Goal: Task Accomplishment & Management: Use online tool/utility

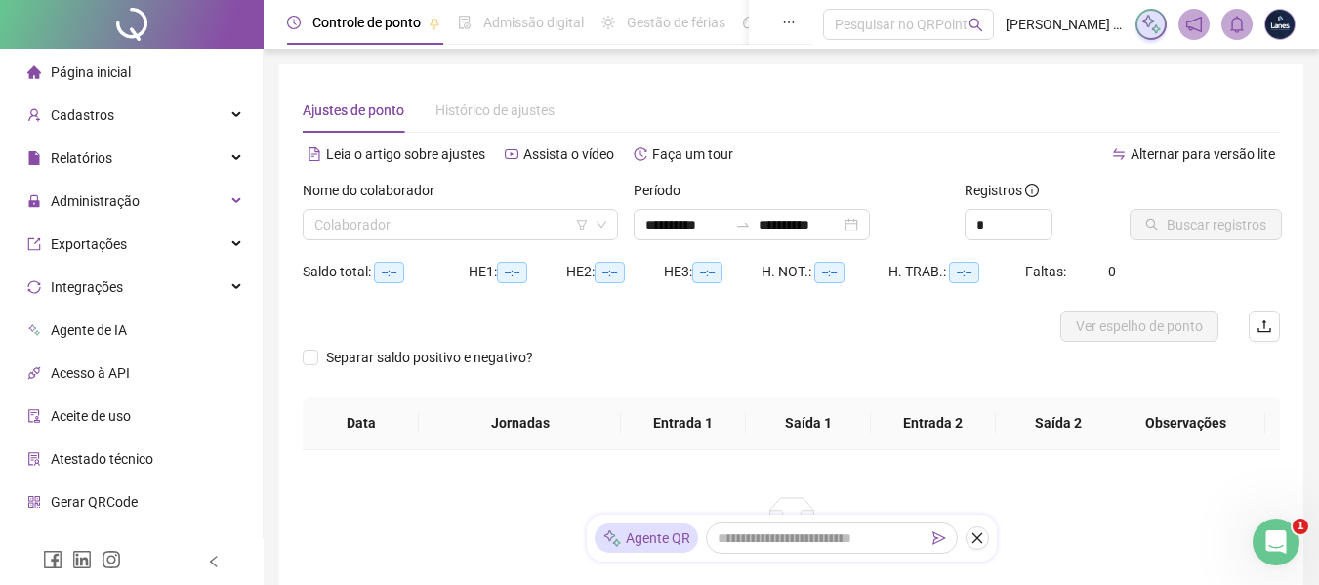
type input "**********"
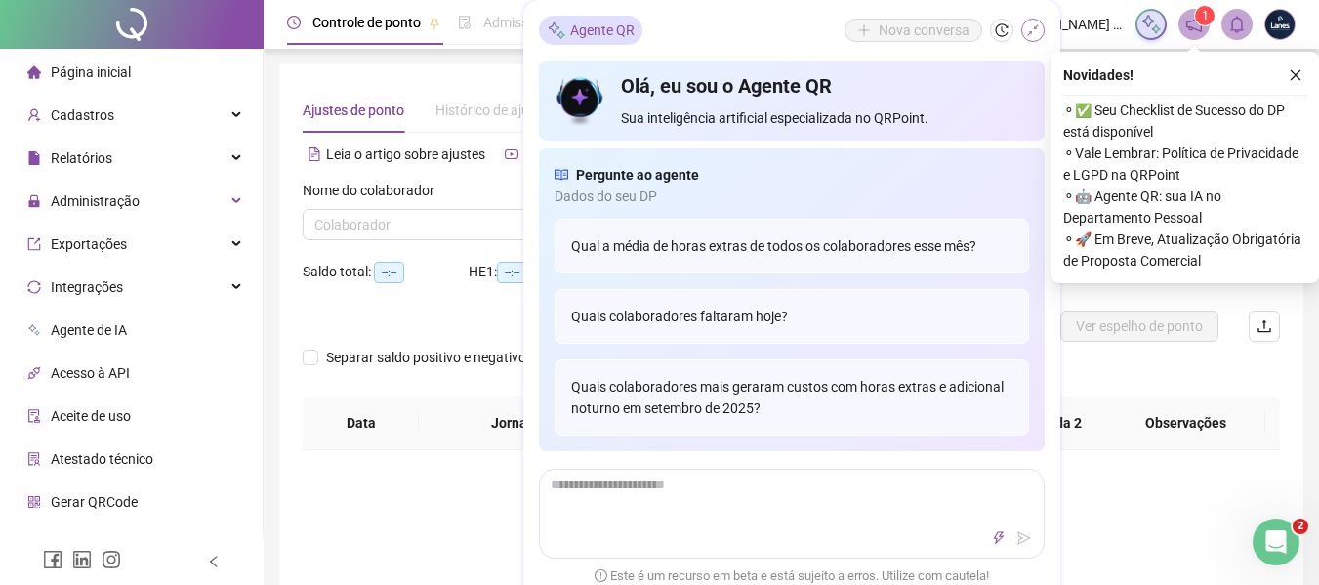
click at [1041, 26] on button "button" at bounding box center [1033, 30] width 23 height 23
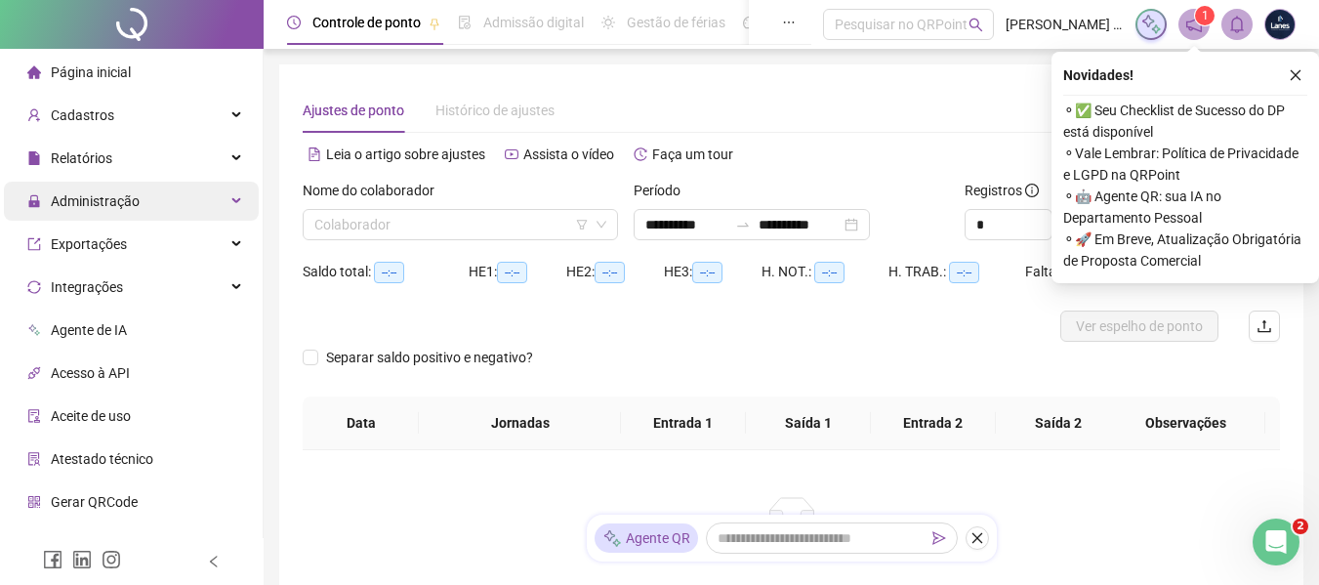
click at [95, 194] on span "Administração" at bounding box center [95, 201] width 89 height 16
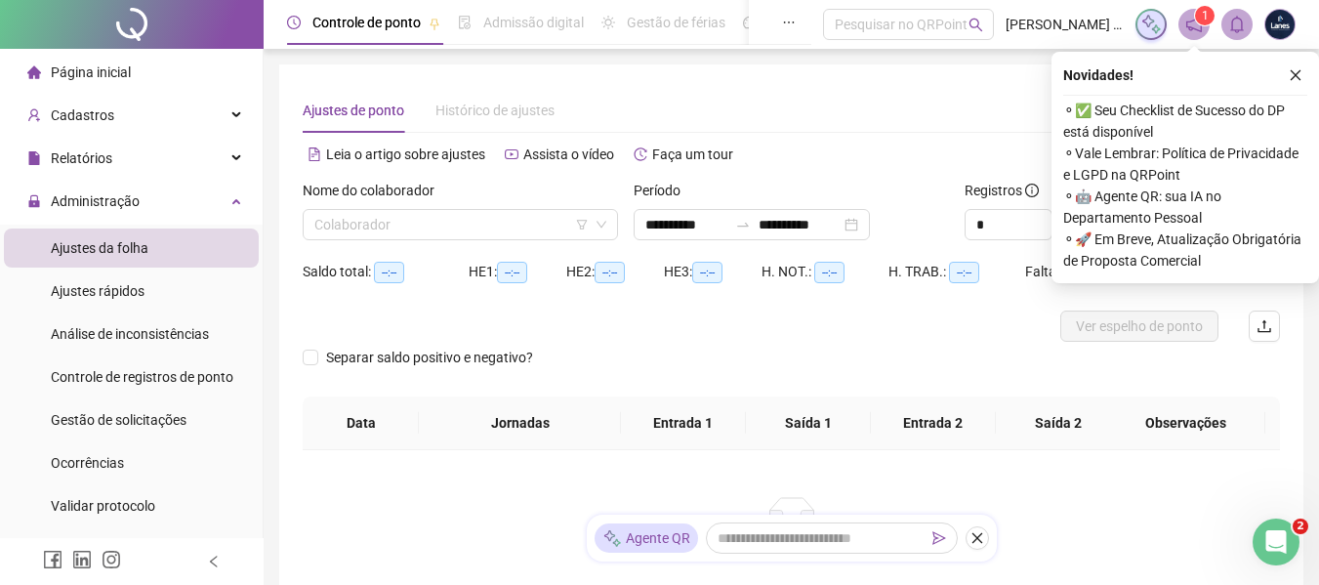
click at [107, 246] on span "Ajustes da folha" at bounding box center [100, 248] width 98 height 16
click at [1294, 71] on icon "close" at bounding box center [1296, 75] width 14 height 14
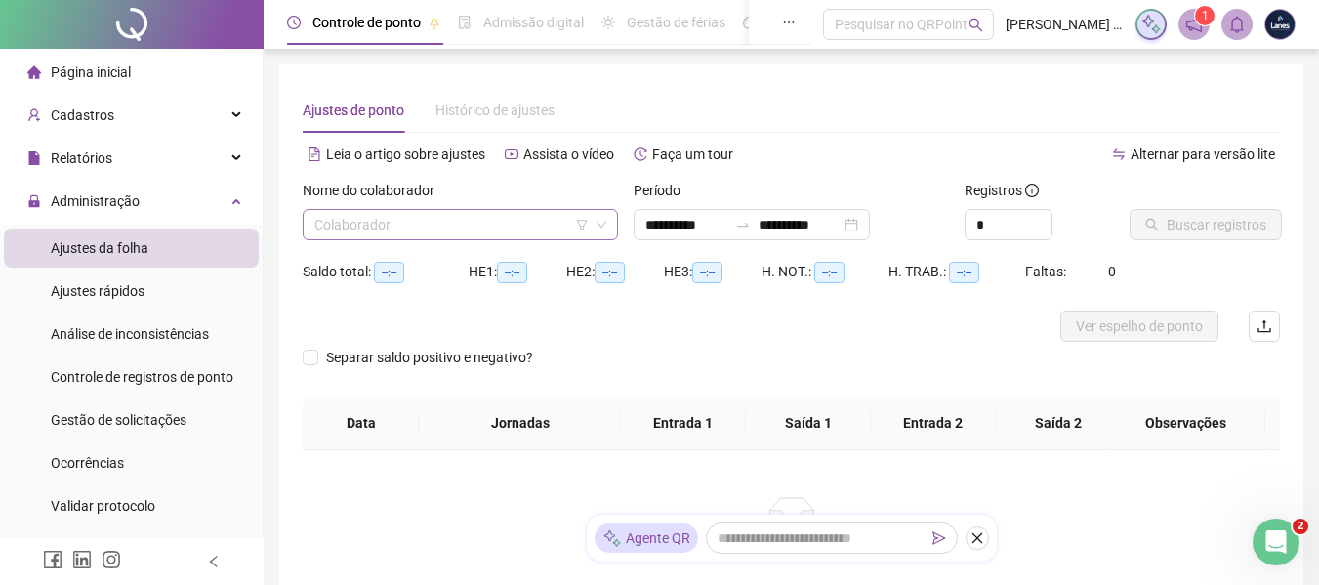
click at [406, 227] on input "search" at bounding box center [451, 224] width 274 height 29
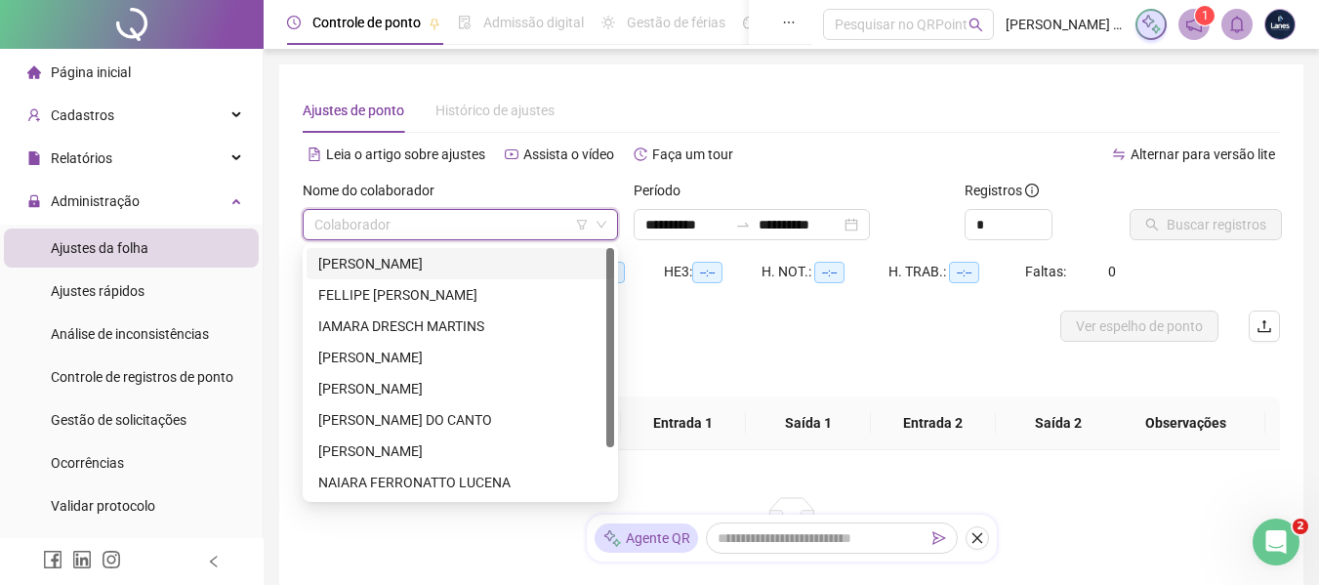
click at [414, 266] on div "[PERSON_NAME]" at bounding box center [460, 263] width 284 height 21
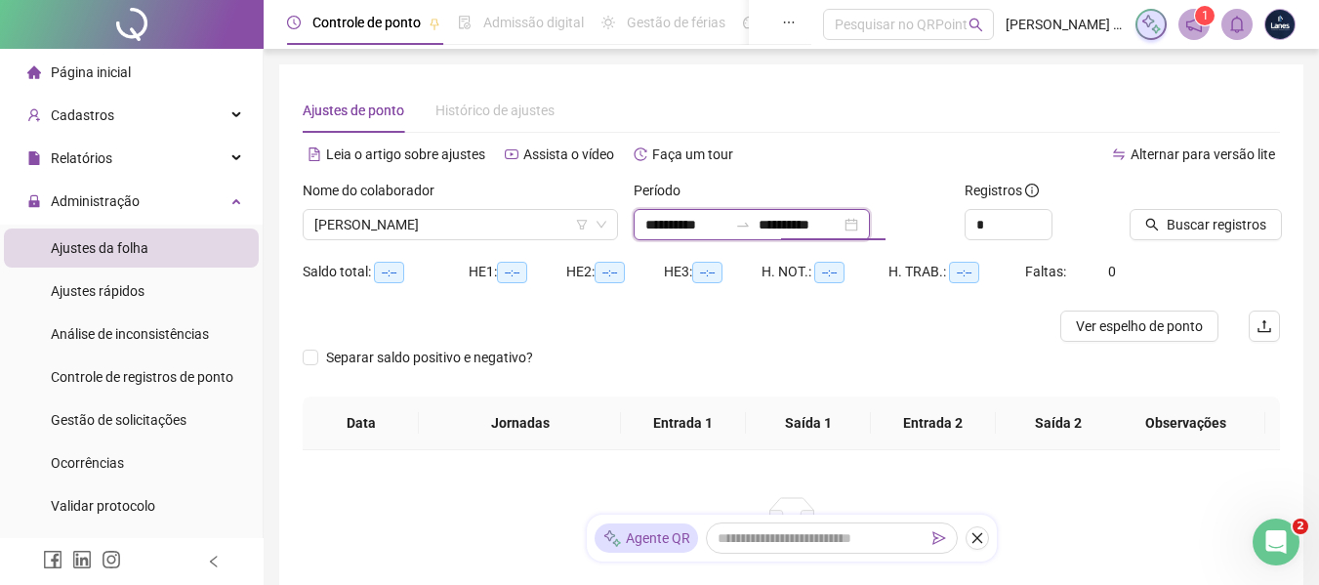
click at [799, 223] on input "**********" at bounding box center [800, 224] width 82 height 21
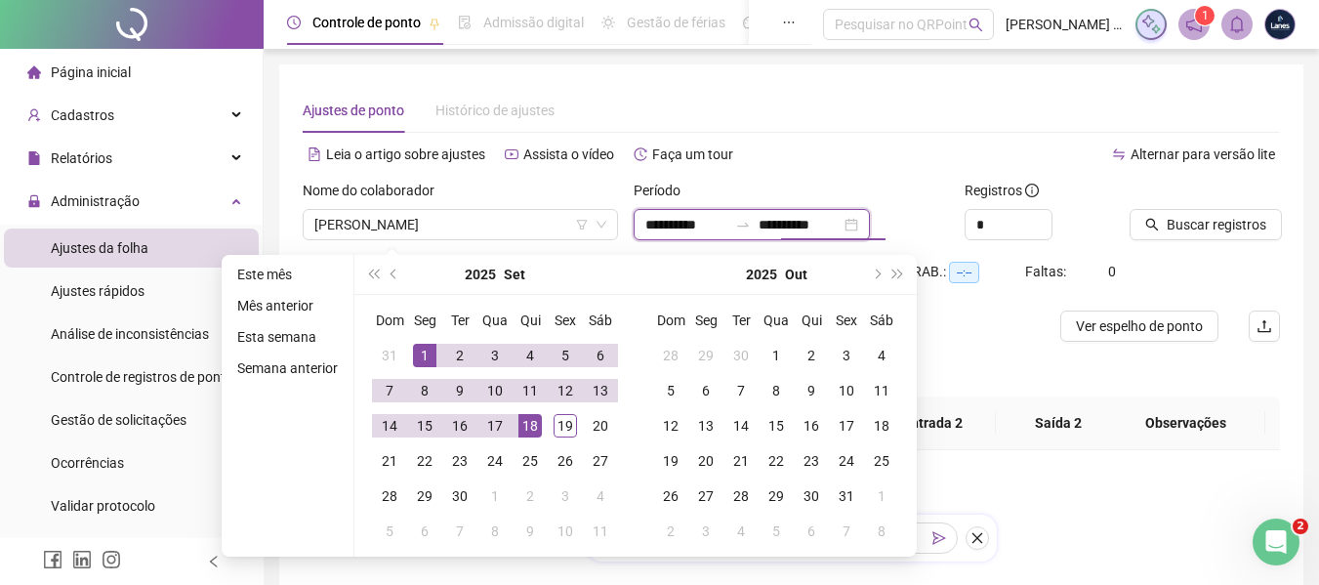
type input "**********"
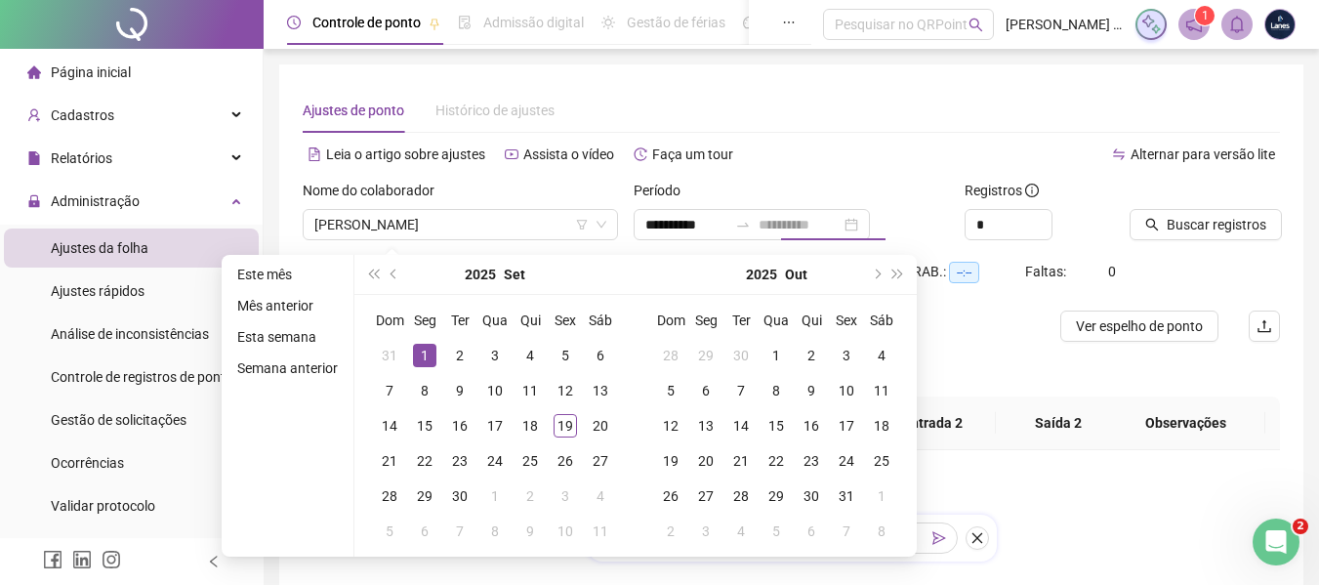
click at [424, 351] on div "1" at bounding box center [424, 355] width 23 height 23
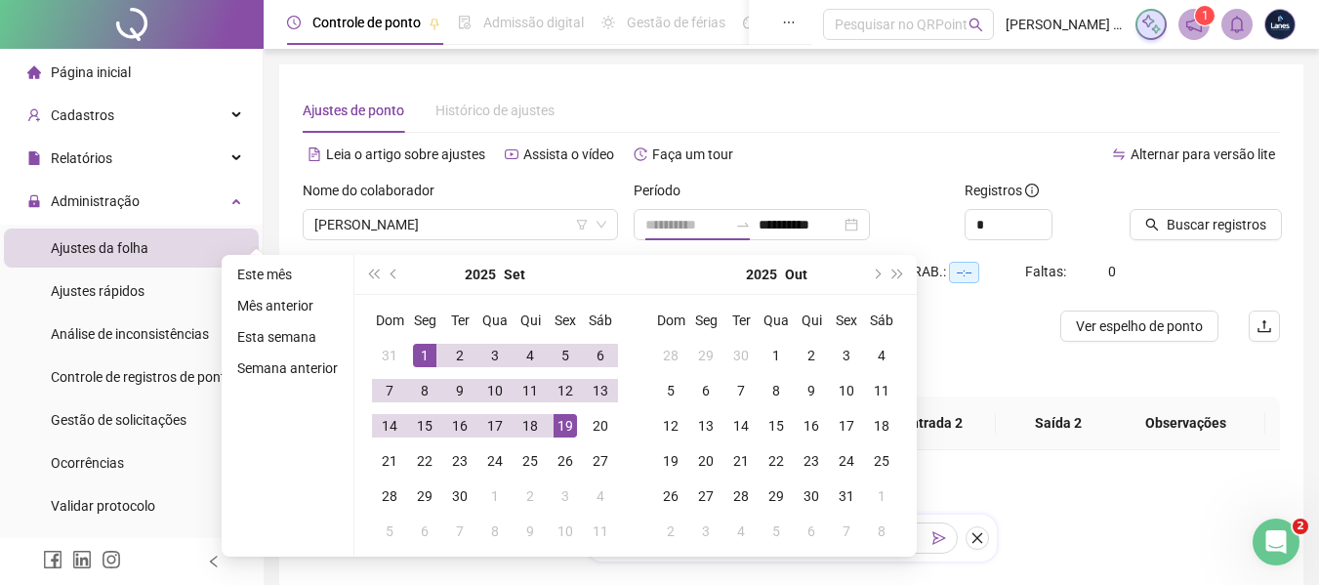
click at [554, 416] on div "19" at bounding box center [565, 425] width 23 height 23
type input "**********"
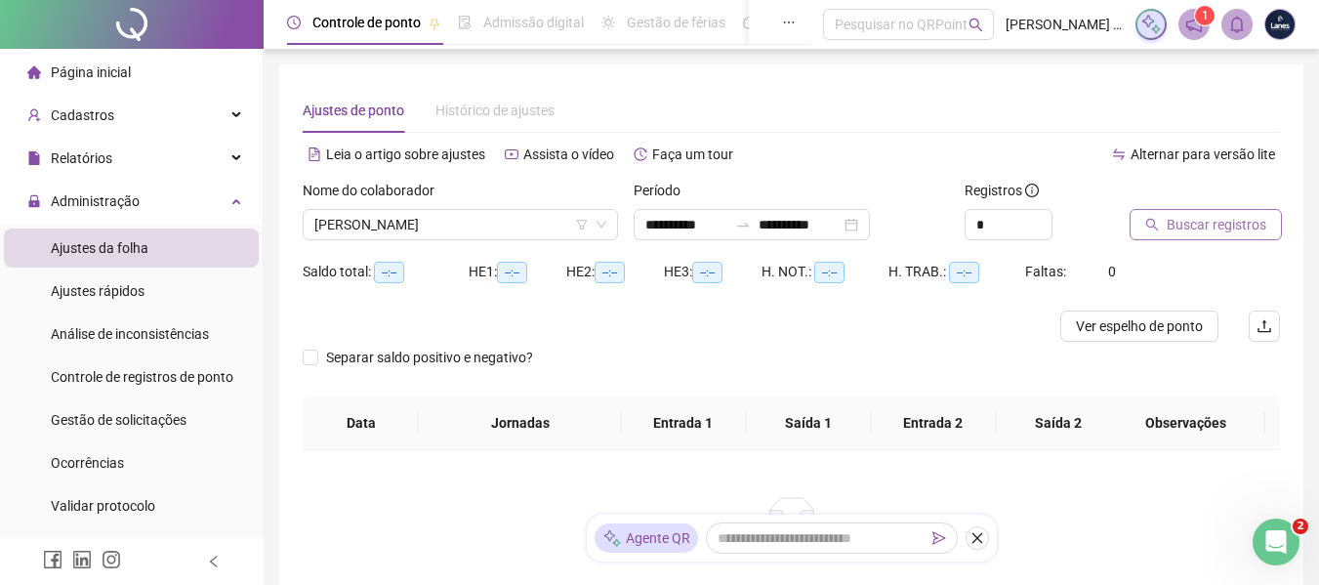
drag, startPoint x: 1274, startPoint y: 208, endPoint x: 1254, endPoint y: 220, distance: 23.6
click at [1272, 210] on div "Buscar registros" at bounding box center [1205, 210] width 150 height 61
click at [1254, 220] on span "Buscar registros" at bounding box center [1217, 224] width 100 height 21
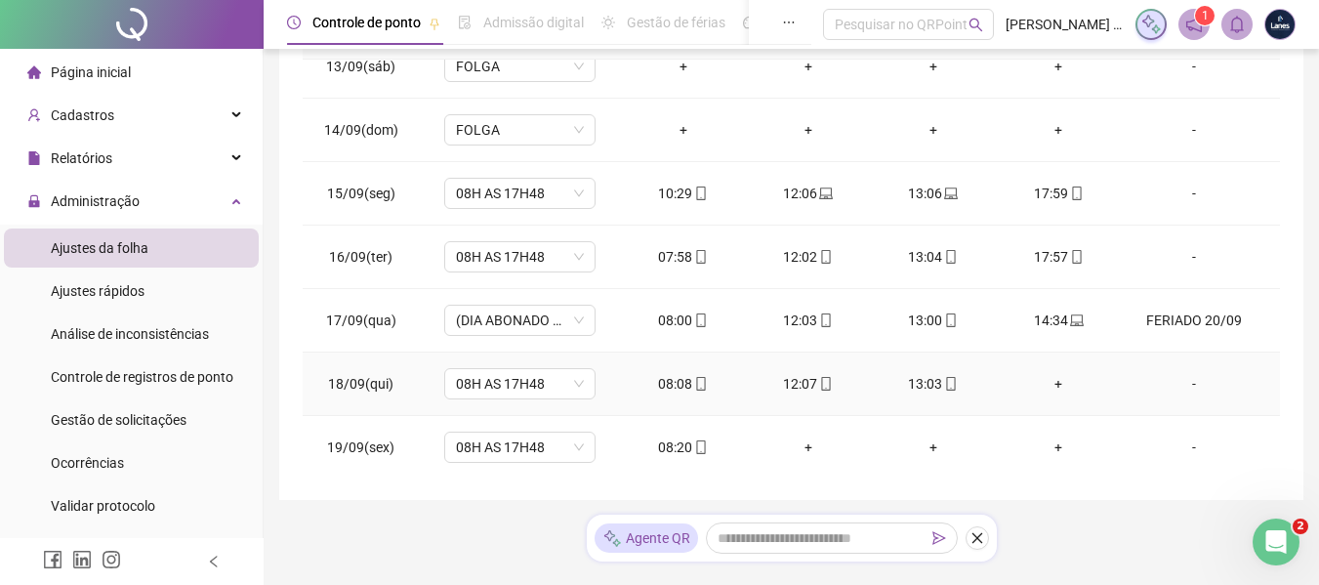
scroll to position [789, 0]
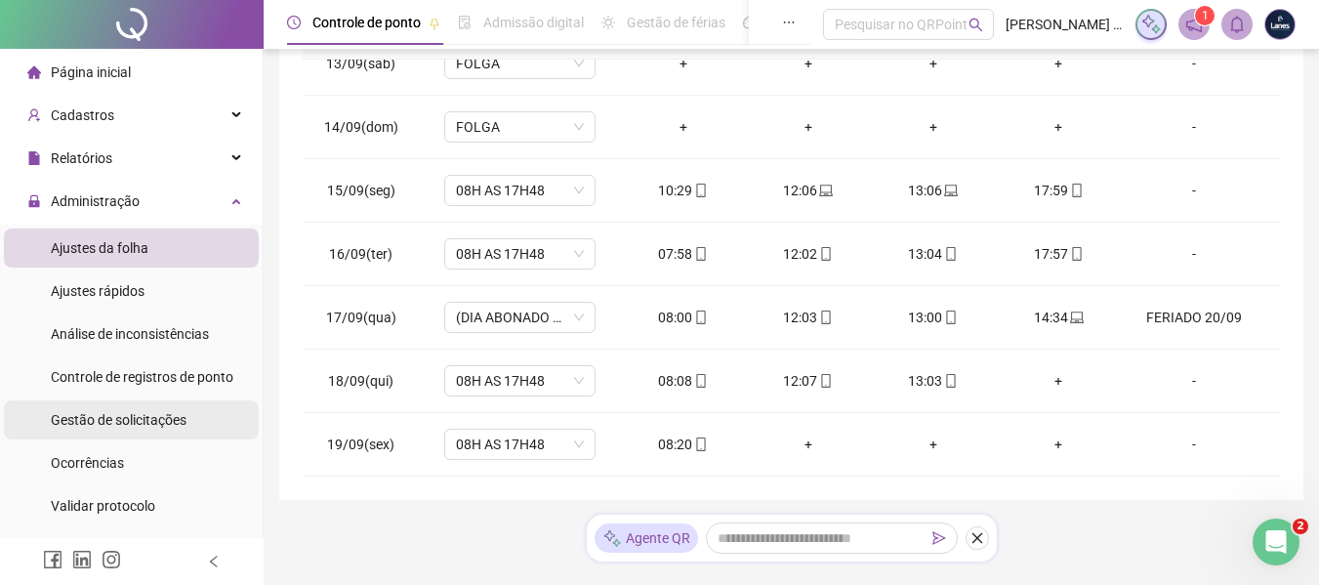
click at [80, 426] on span "Gestão de solicitações" at bounding box center [119, 420] width 136 height 16
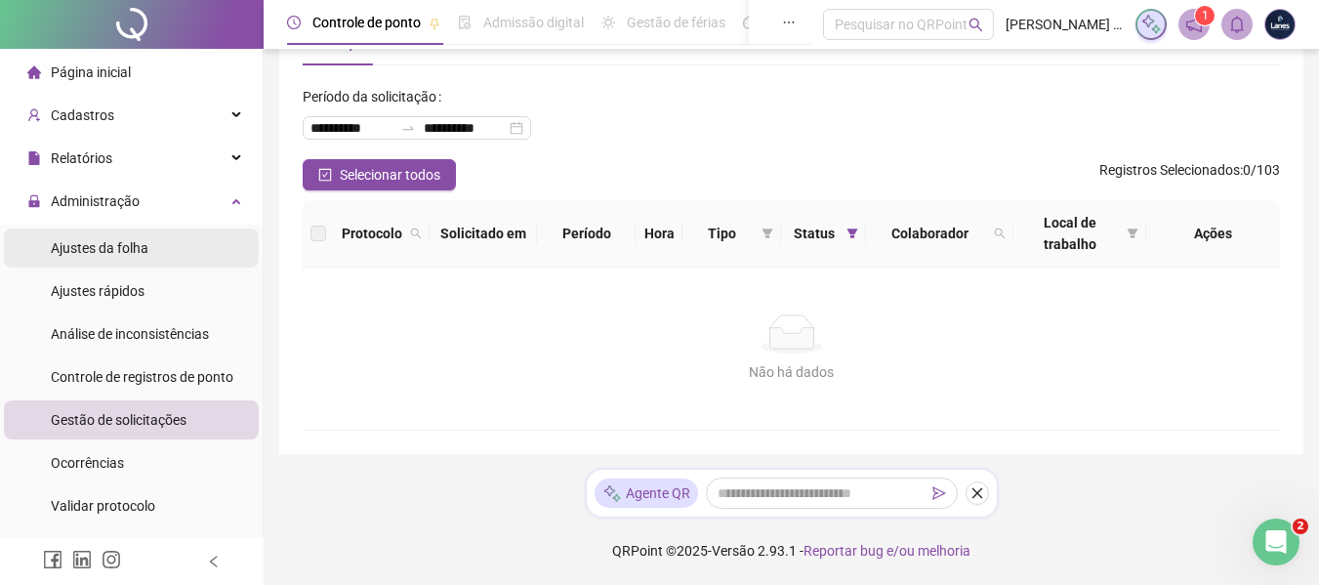
click at [86, 237] on div "Ajustes da folha" at bounding box center [100, 248] width 98 height 39
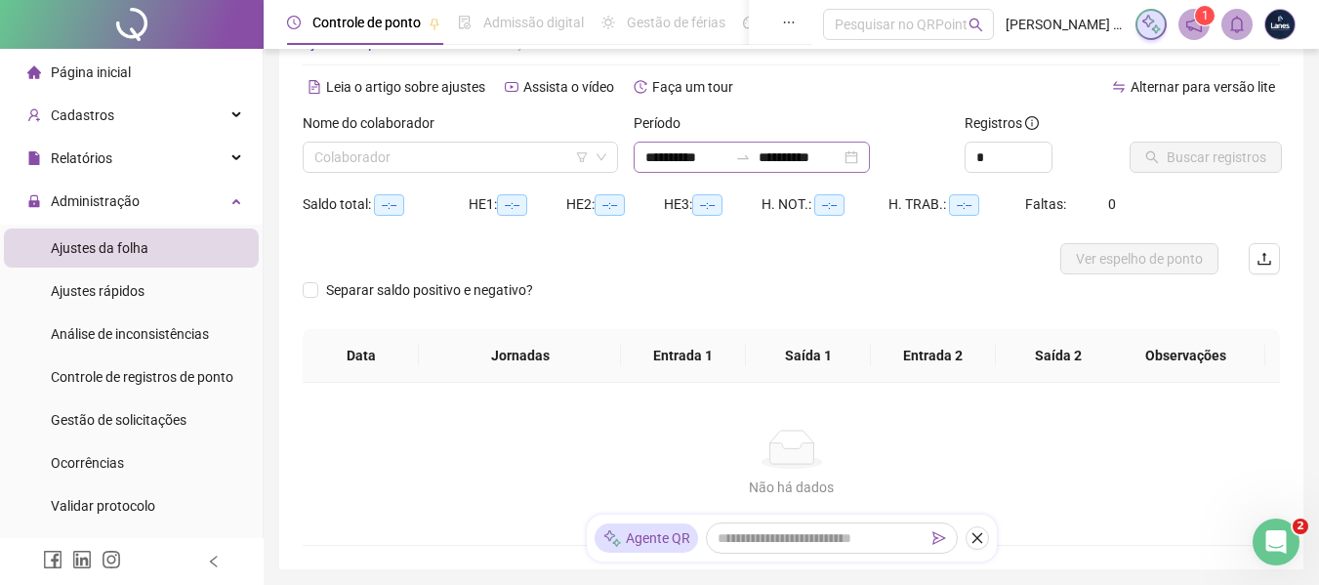
type input "**********"
click at [572, 156] on input "search" at bounding box center [451, 157] width 274 height 29
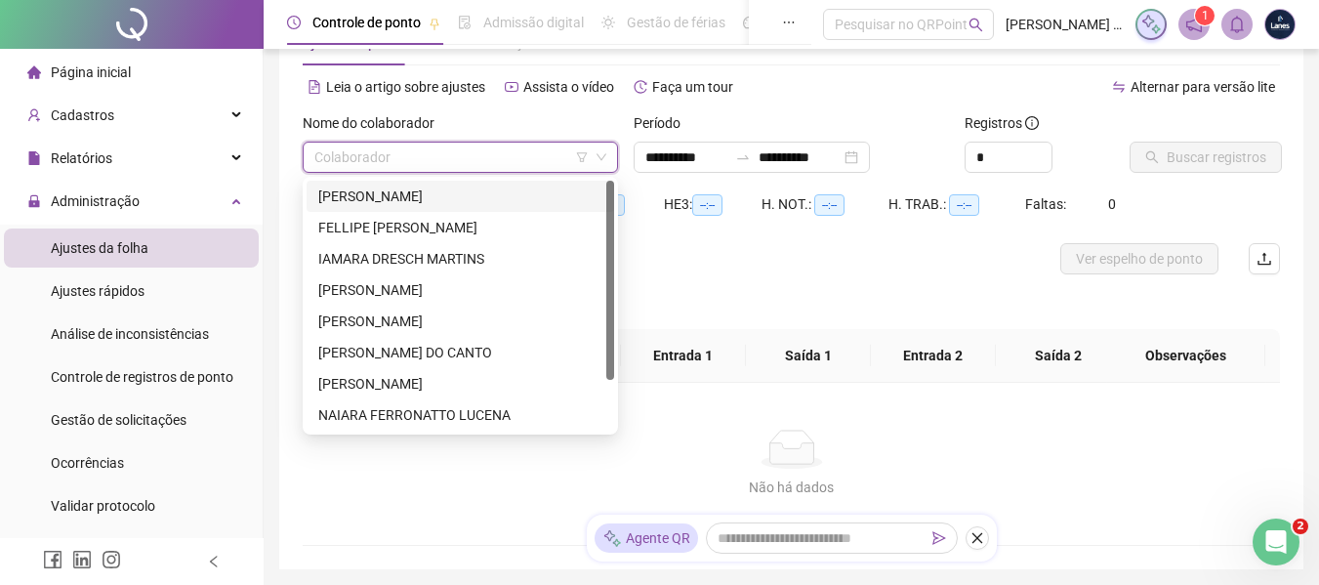
click at [445, 201] on div "[PERSON_NAME]" at bounding box center [460, 196] width 284 height 21
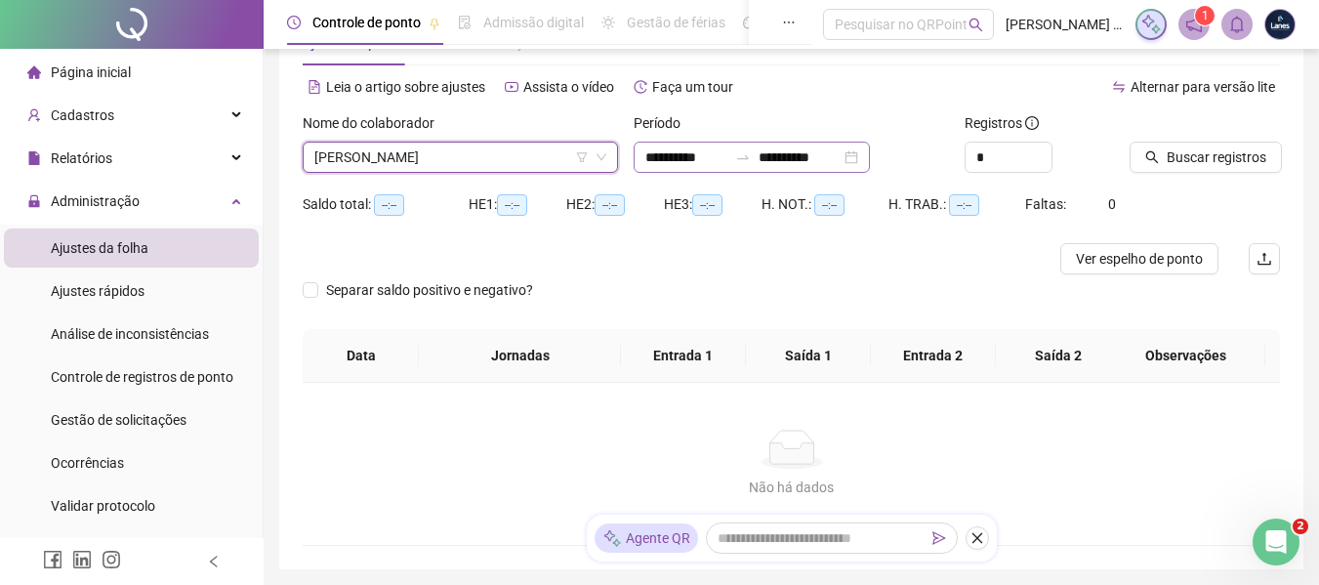
click at [870, 163] on div "**********" at bounding box center [752, 157] width 236 height 31
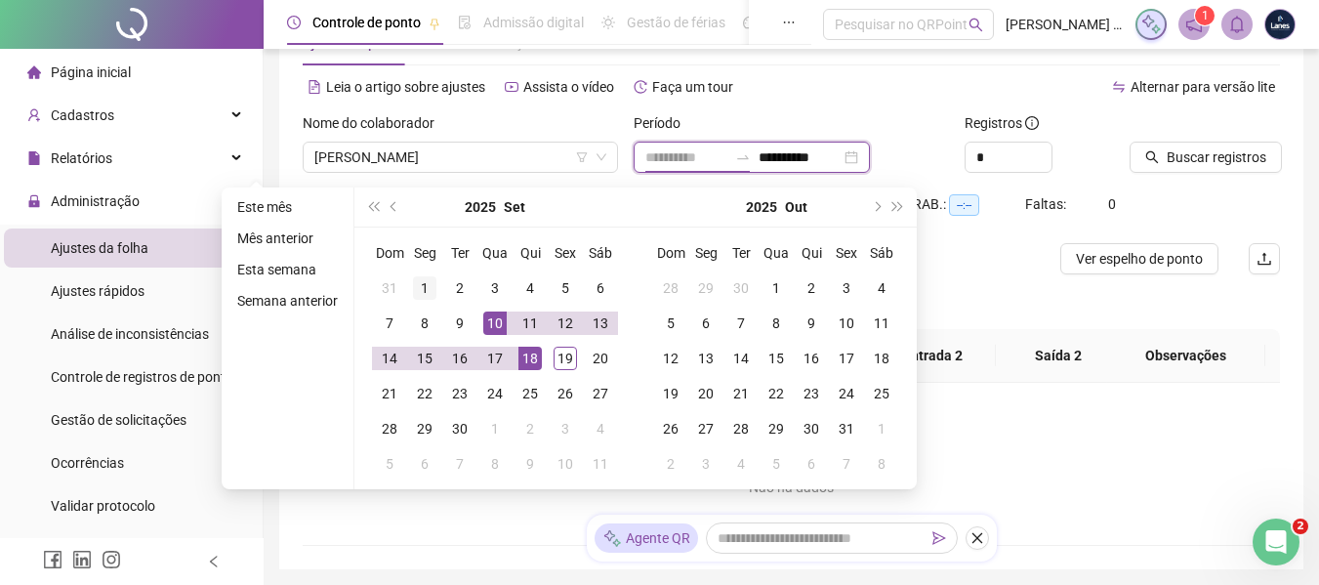
type input "**********"
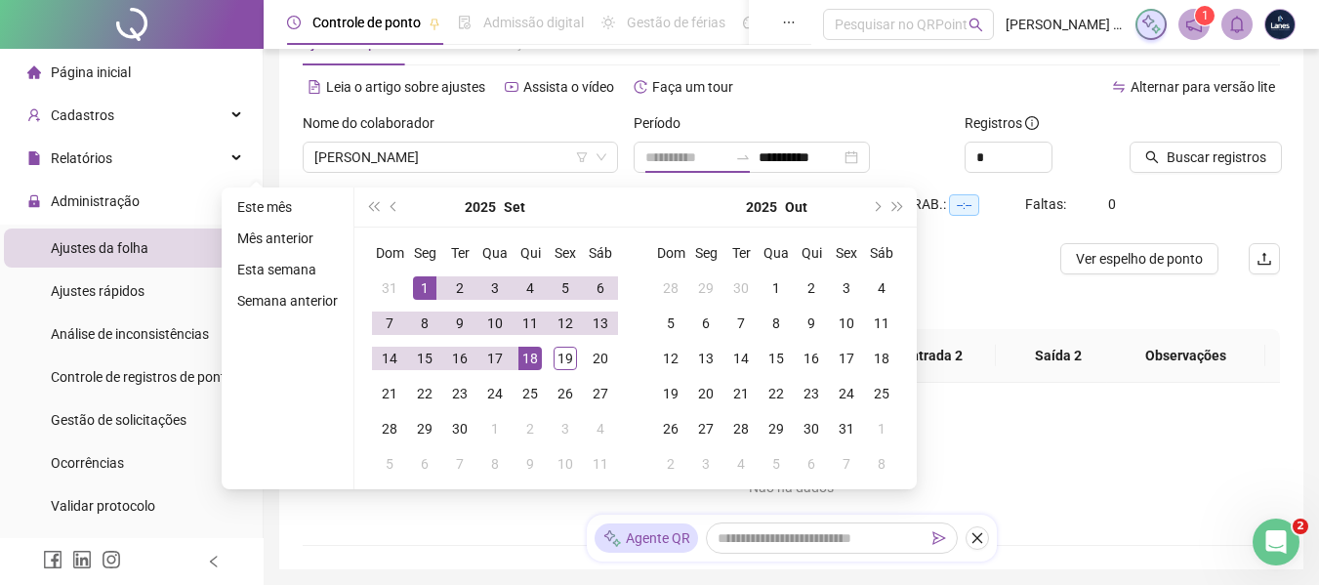
click at [427, 287] on div "1" at bounding box center [424, 287] width 23 height 23
type input "**********"
click at [567, 355] on div "19" at bounding box center [565, 358] width 23 height 23
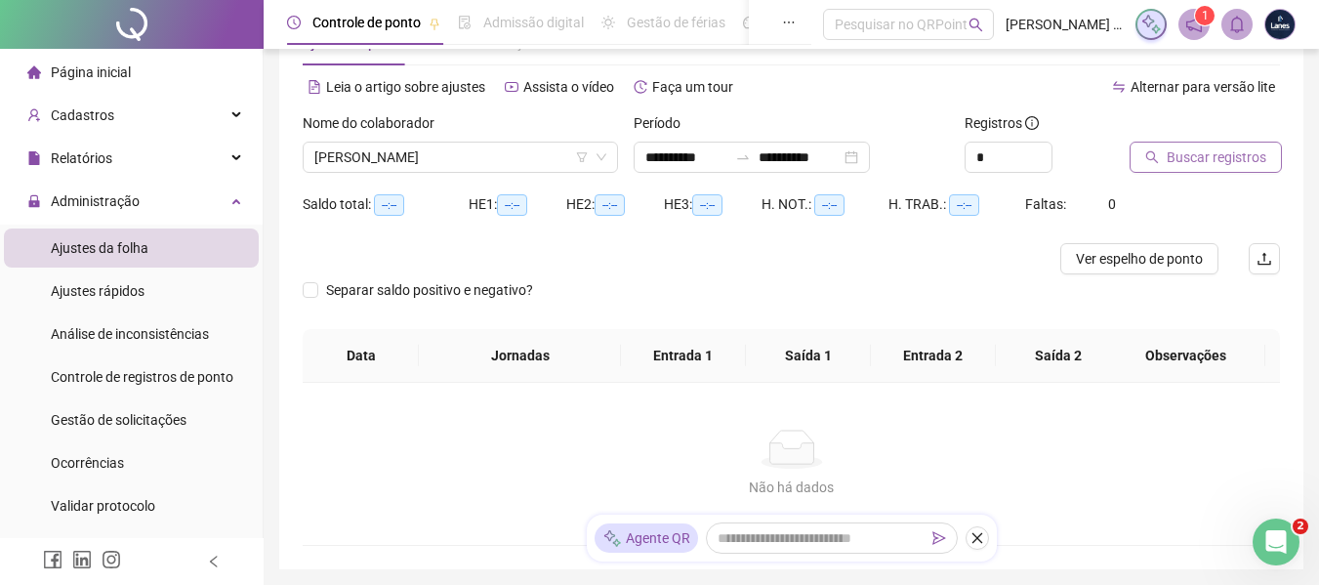
click at [1261, 155] on span "Buscar registros" at bounding box center [1217, 156] width 100 height 21
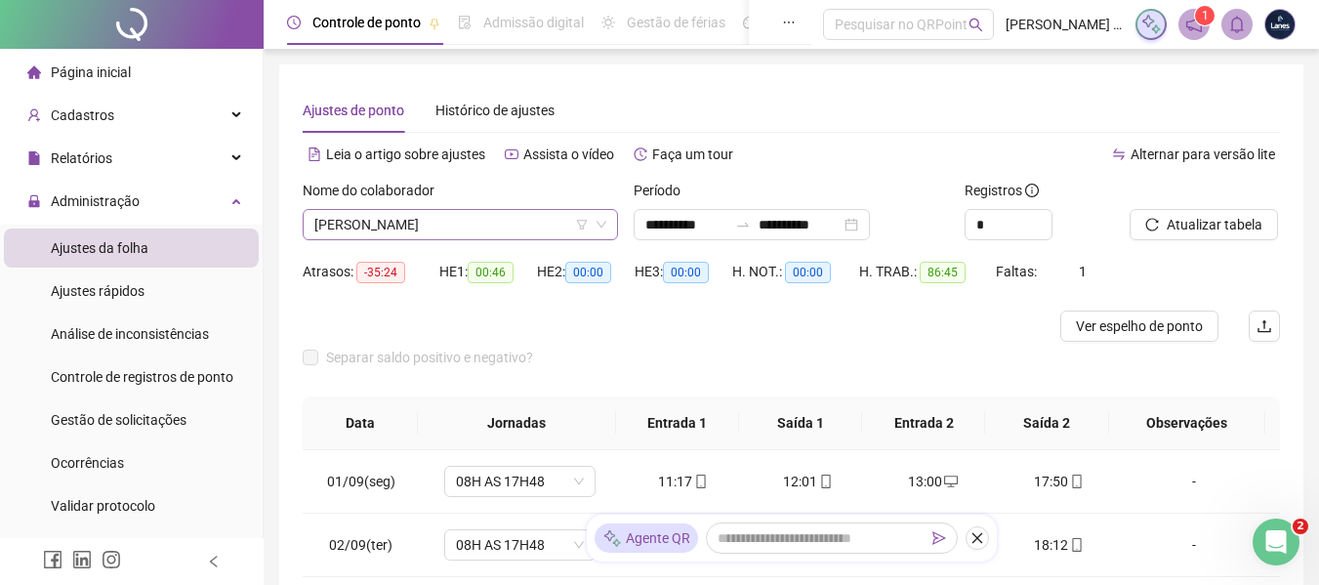
click at [529, 224] on span "[PERSON_NAME]" at bounding box center [460, 224] width 292 height 29
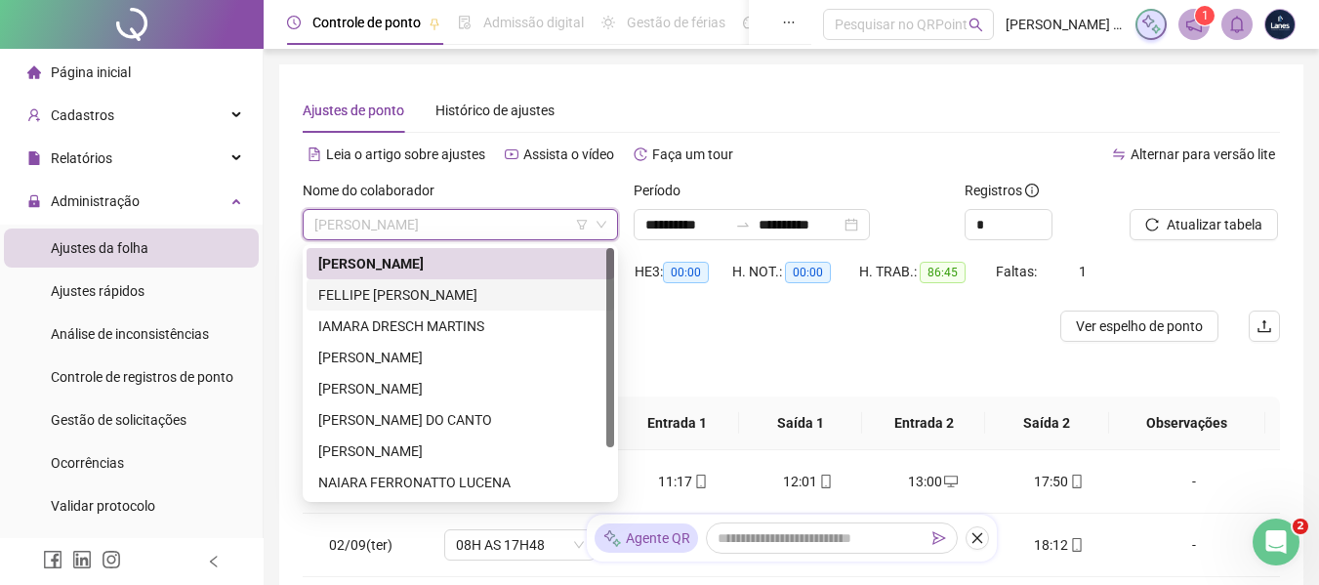
click at [389, 293] on div "FELLIPE [PERSON_NAME]" at bounding box center [460, 294] width 284 height 21
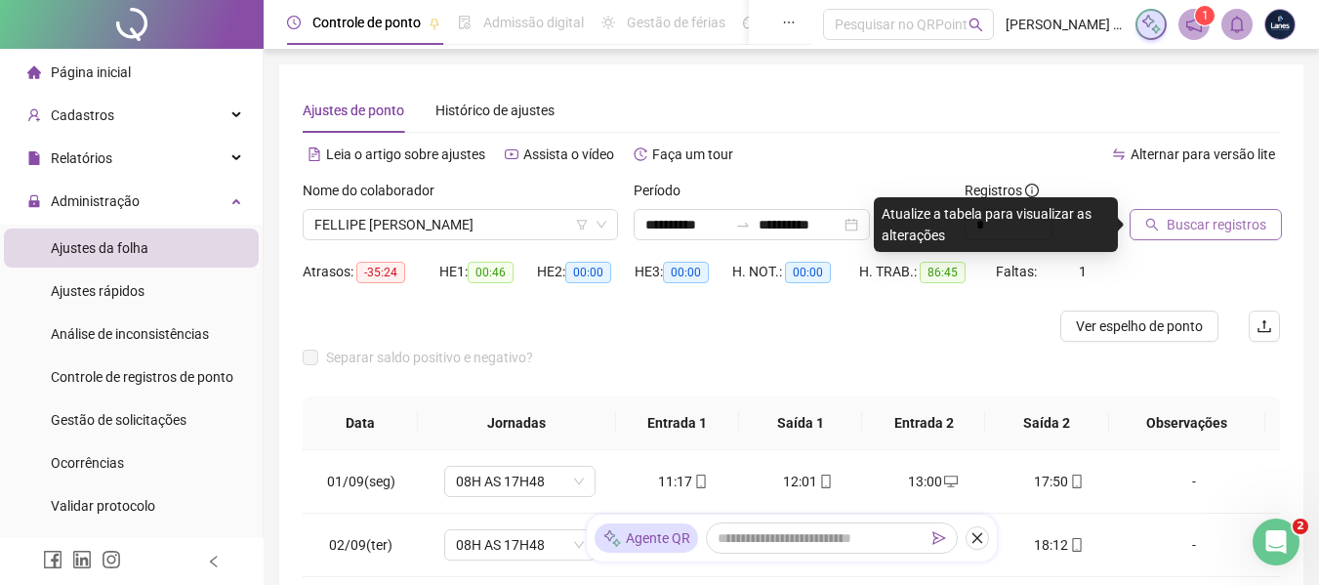
click at [1183, 219] on span "Buscar registros" at bounding box center [1217, 224] width 100 height 21
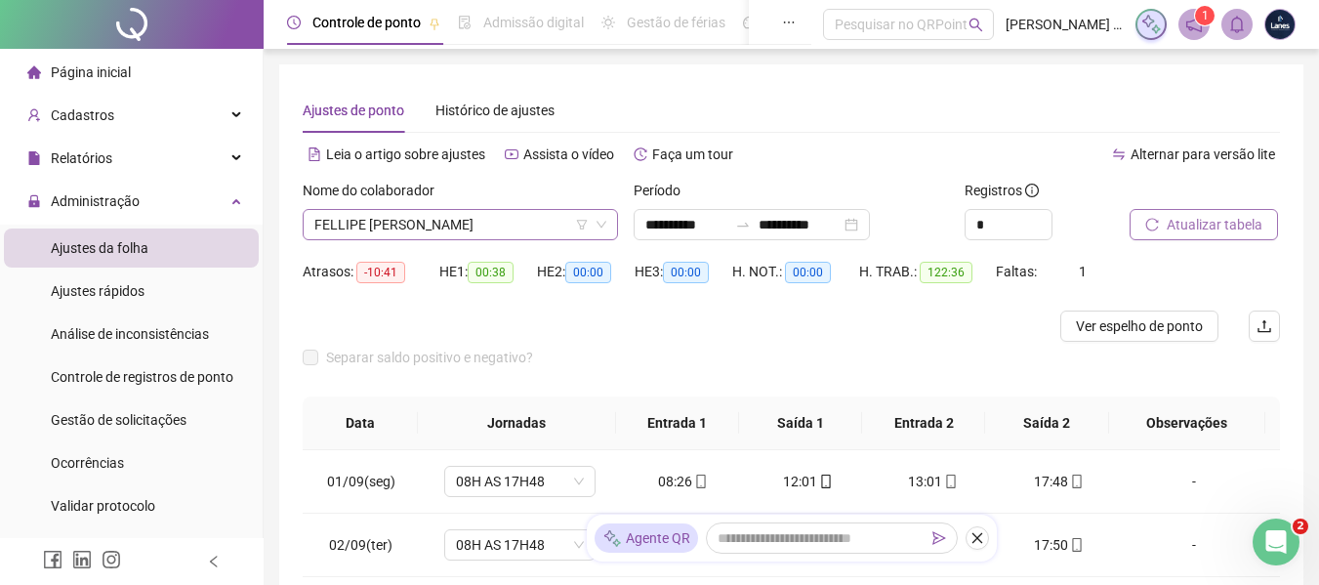
click at [436, 215] on span "FELLIPE [PERSON_NAME]" at bounding box center [460, 224] width 292 height 29
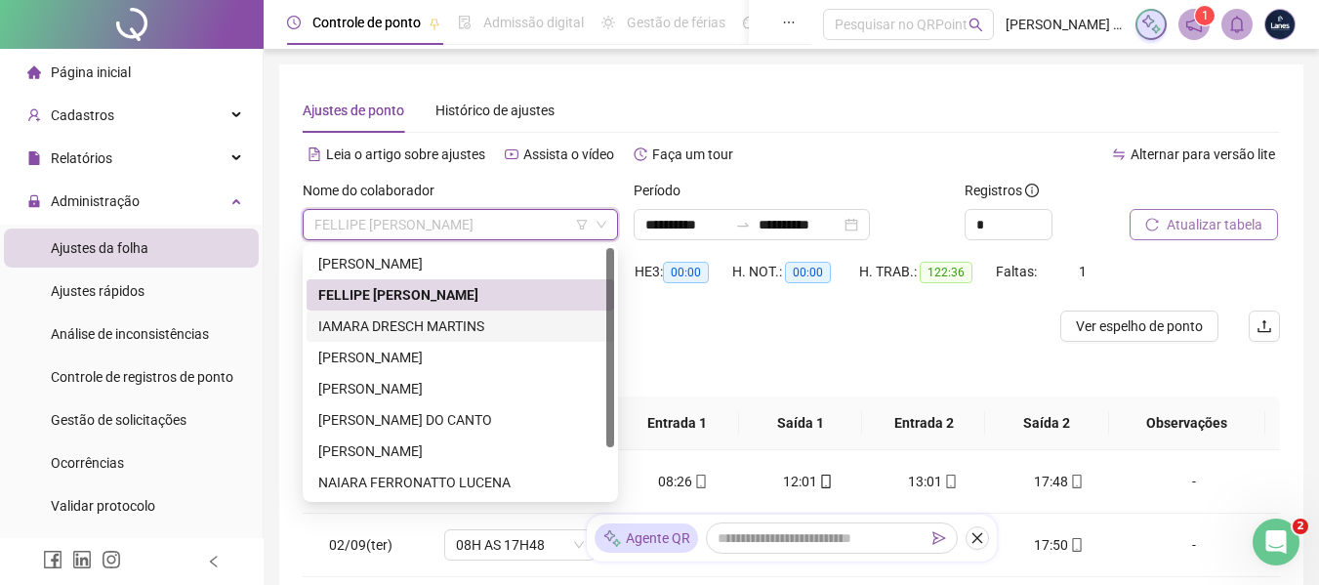
click at [382, 315] on div "IAMARA DRESCH MARTINS" at bounding box center [460, 325] width 284 height 21
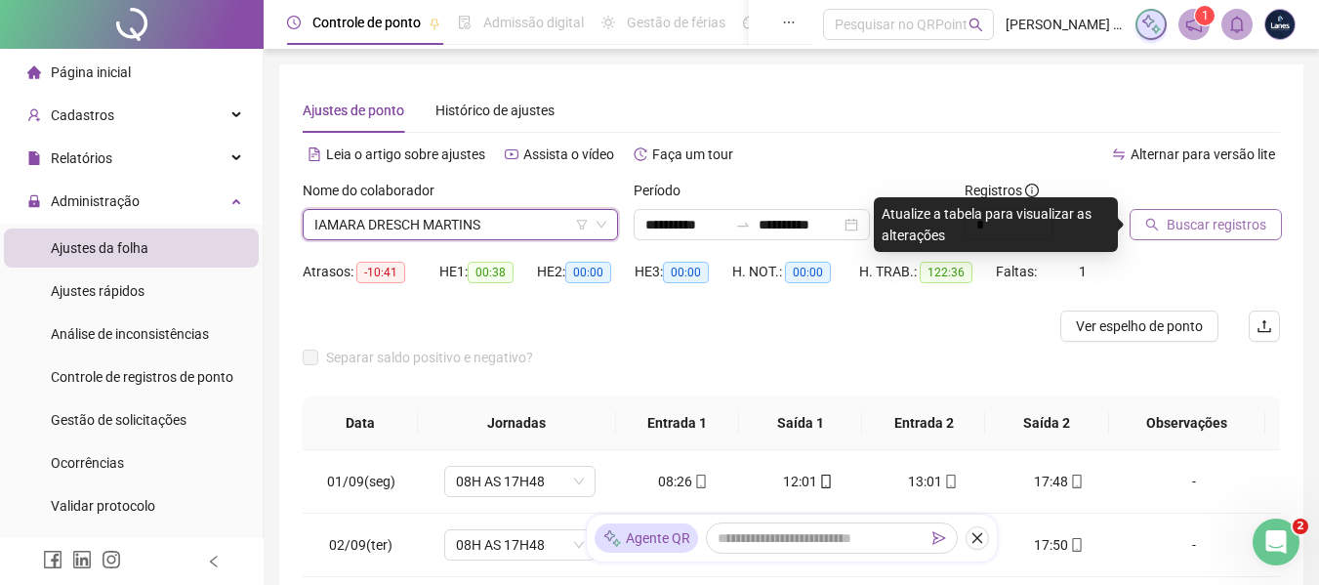
click at [1199, 231] on span "Buscar registros" at bounding box center [1217, 224] width 100 height 21
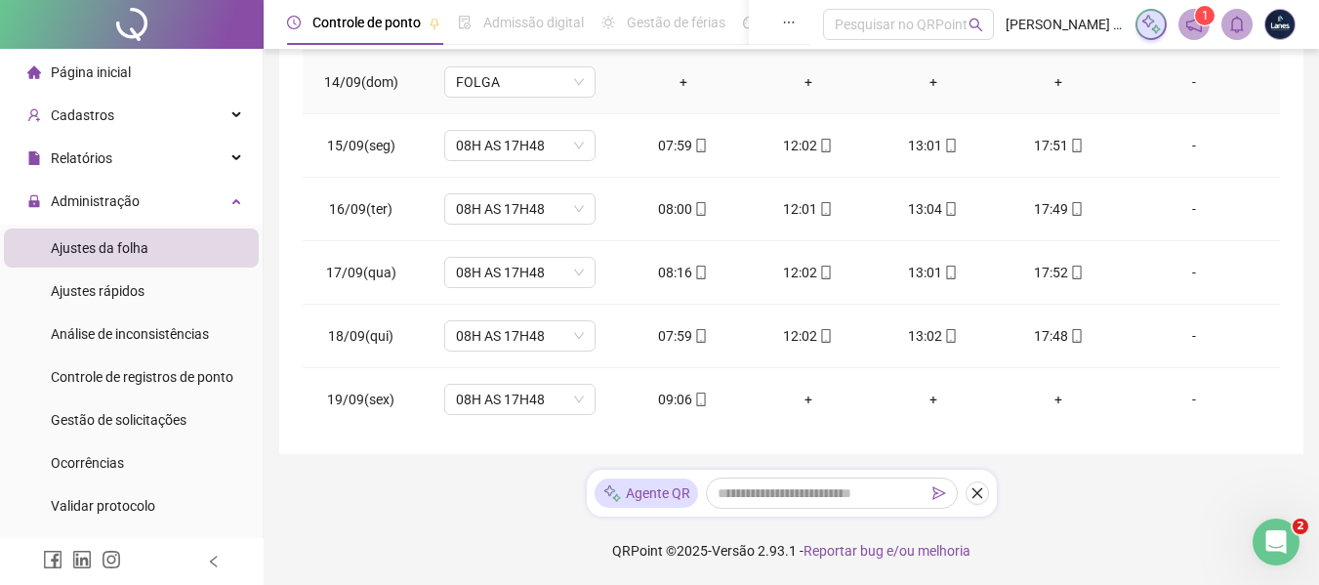
scroll to position [789, 0]
click at [1192, 398] on div "-" at bounding box center [1194, 398] width 115 height 21
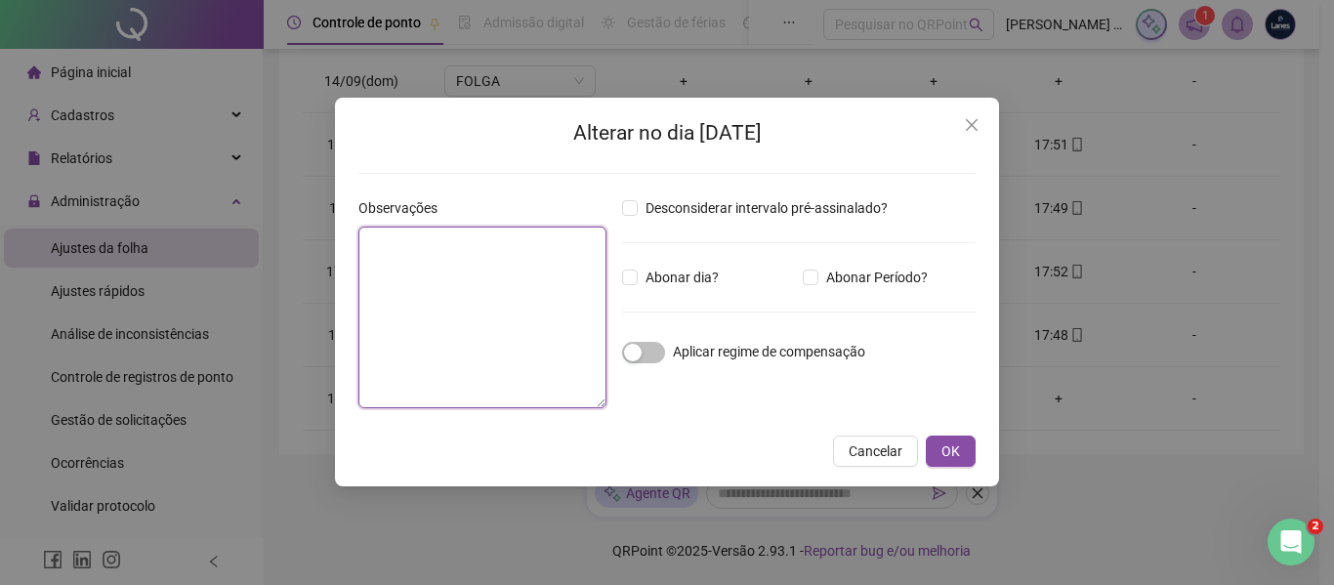
click at [446, 256] on textarea at bounding box center [482, 318] width 248 height 182
click at [507, 240] on textarea "**********" at bounding box center [482, 318] width 248 height 182
type textarea "**********"
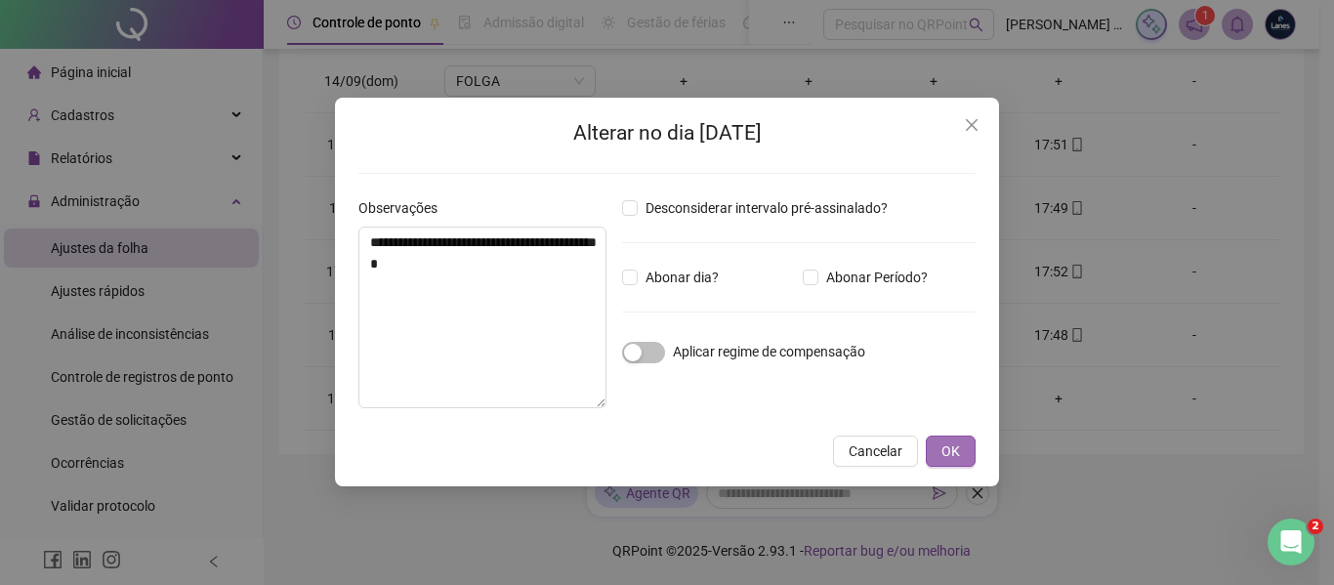
click at [951, 448] on span "OK" at bounding box center [950, 450] width 19 height 21
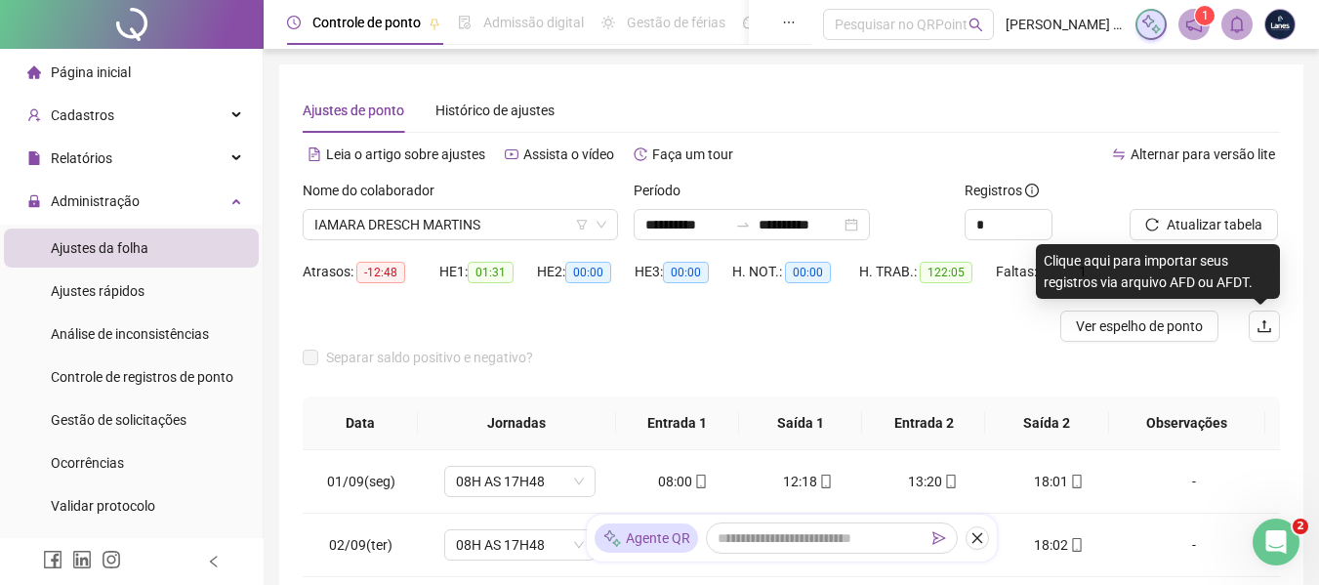
scroll to position [437, 0]
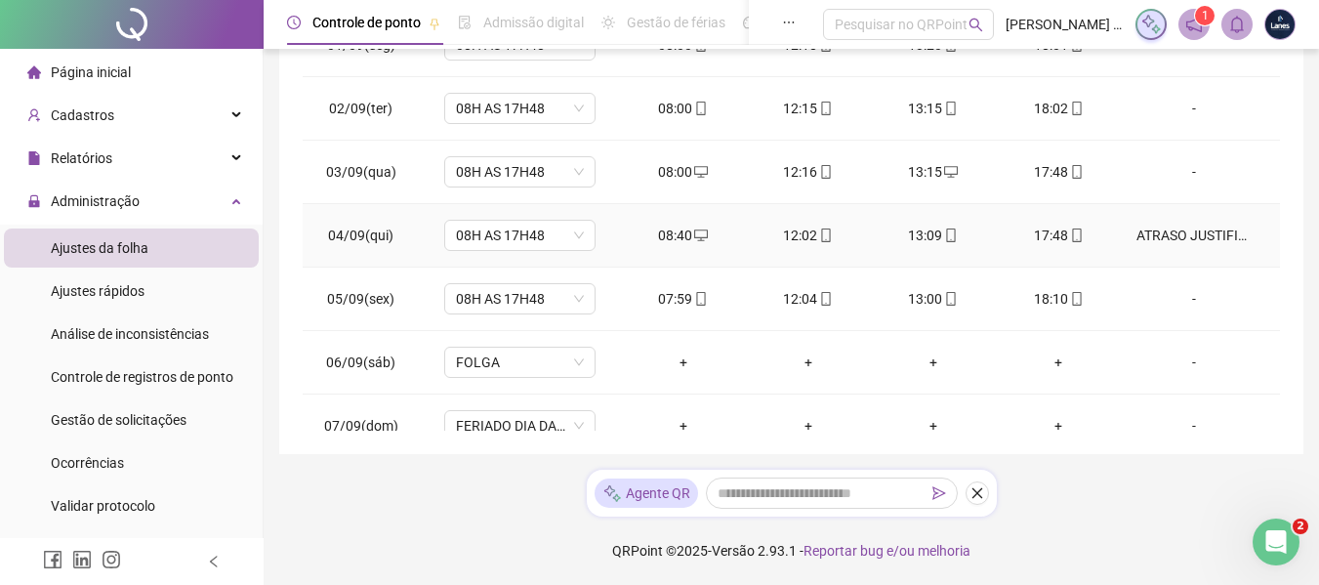
click at [1176, 229] on div "ATRASO JUSTIFICADO - PROBLEMAS POR CONTA DAS CHUVAS" at bounding box center [1194, 235] width 115 height 21
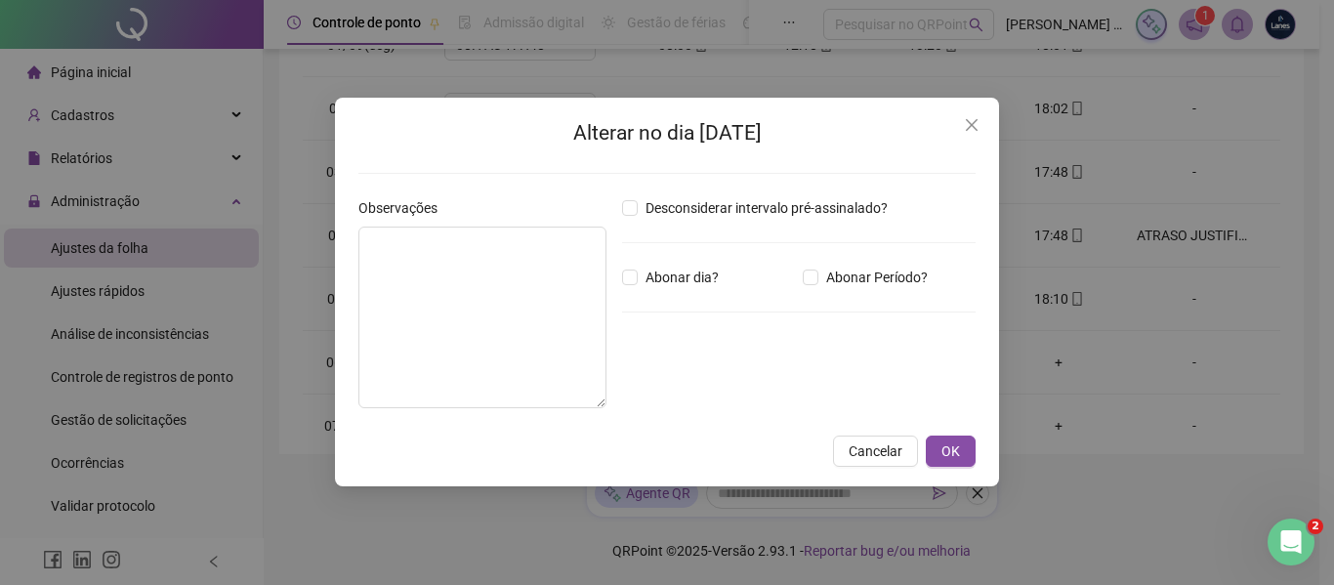
type textarea "**********"
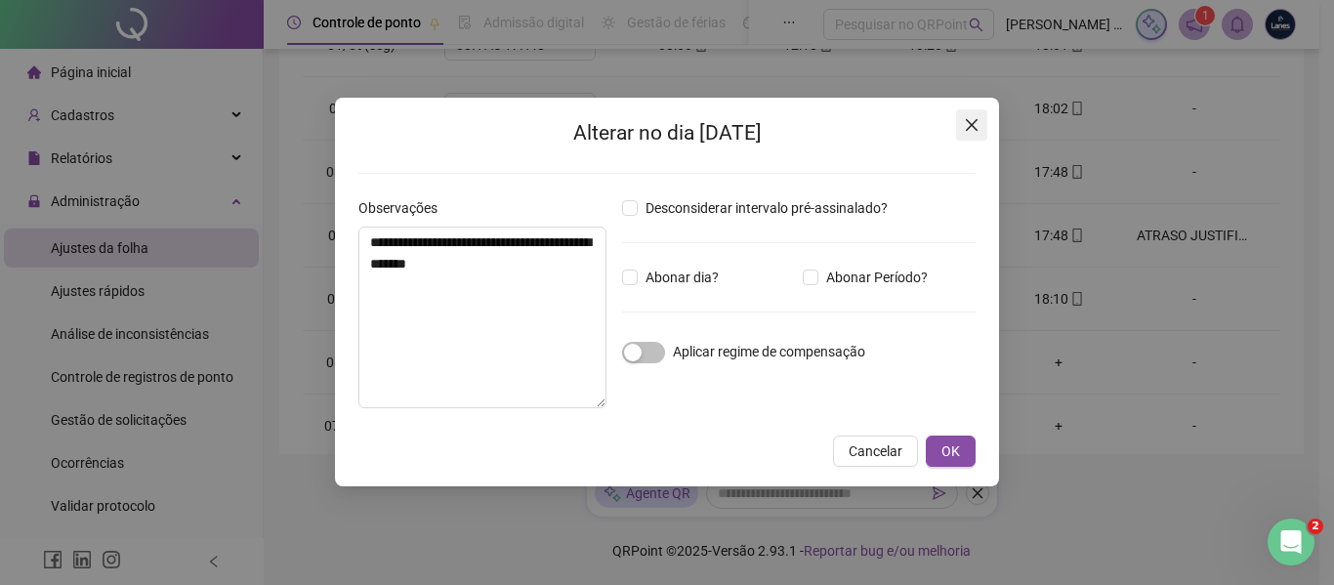
click at [969, 124] on icon "close" at bounding box center [972, 125] width 16 height 16
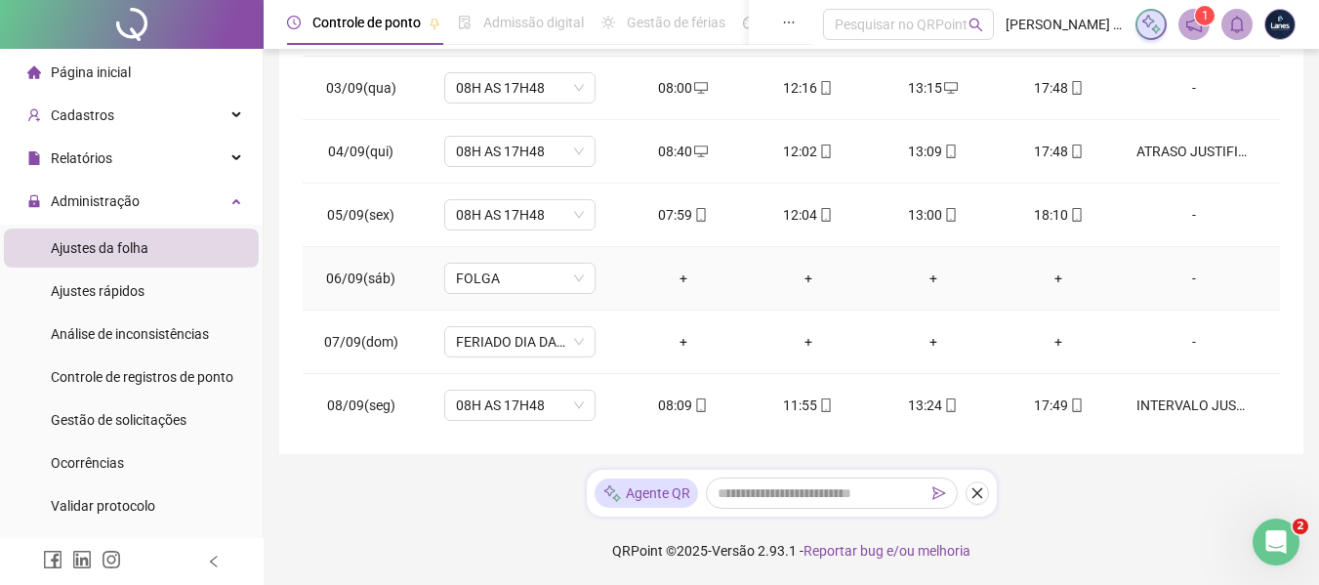
scroll to position [293, 0]
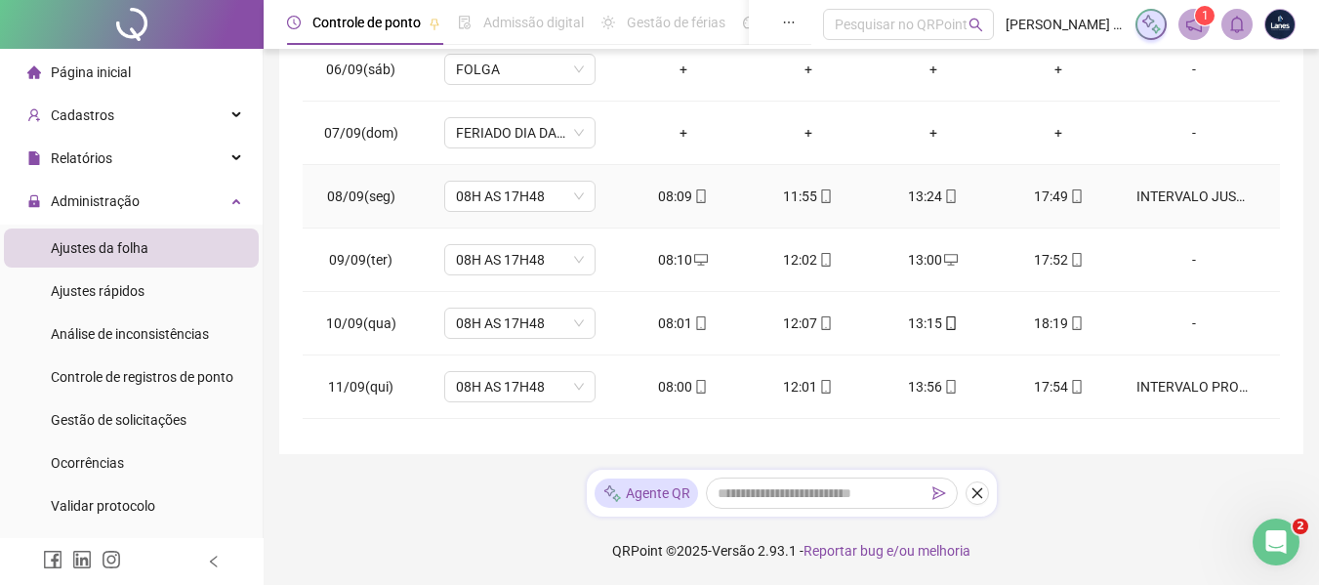
click at [1179, 201] on div "INTERVALO JUSTIFICADO - BUSCAR FILHA NA ESCOLA - [PERSON_NAME]" at bounding box center [1194, 196] width 115 height 21
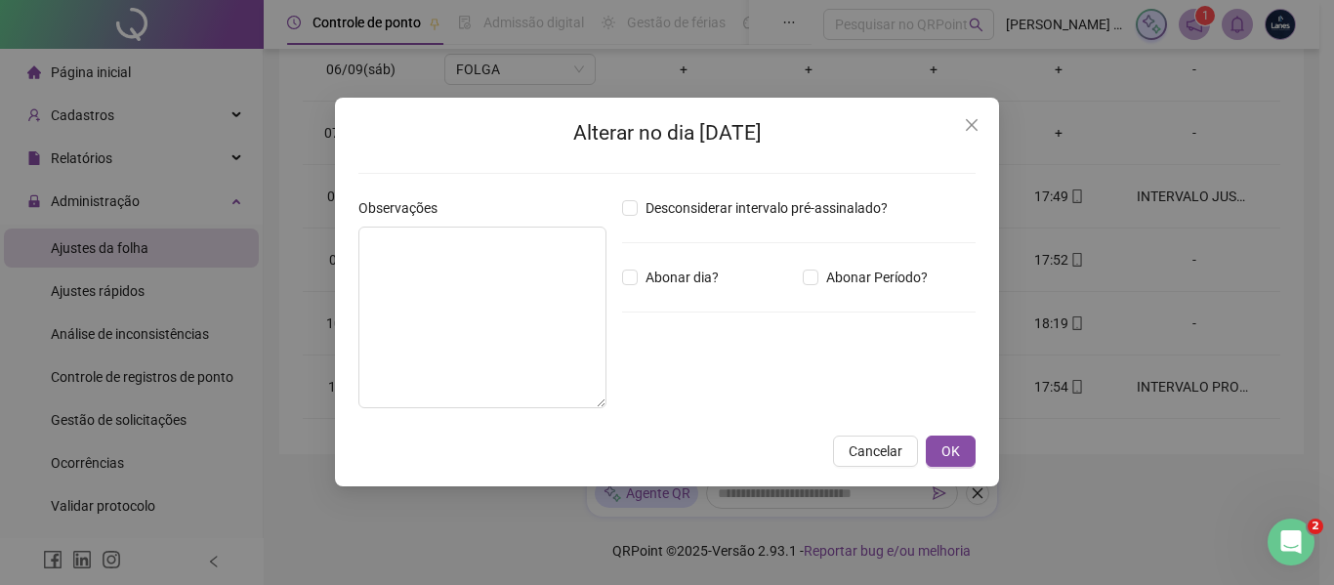
type textarea "**********"
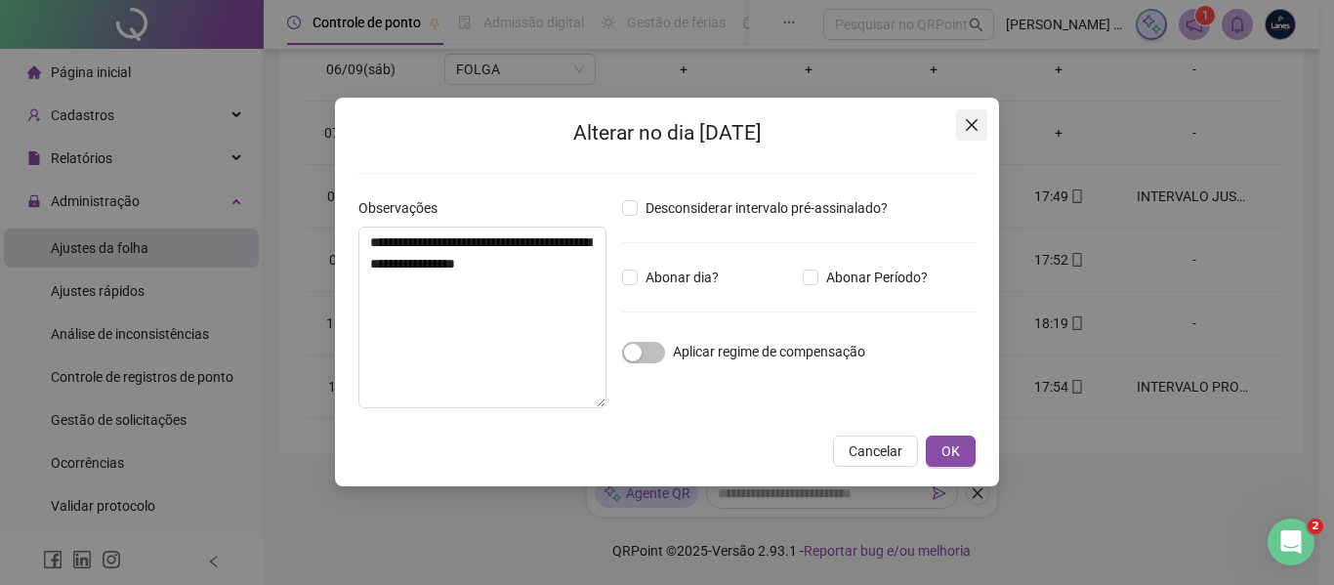
click at [974, 119] on icon "close" at bounding box center [972, 125] width 16 height 16
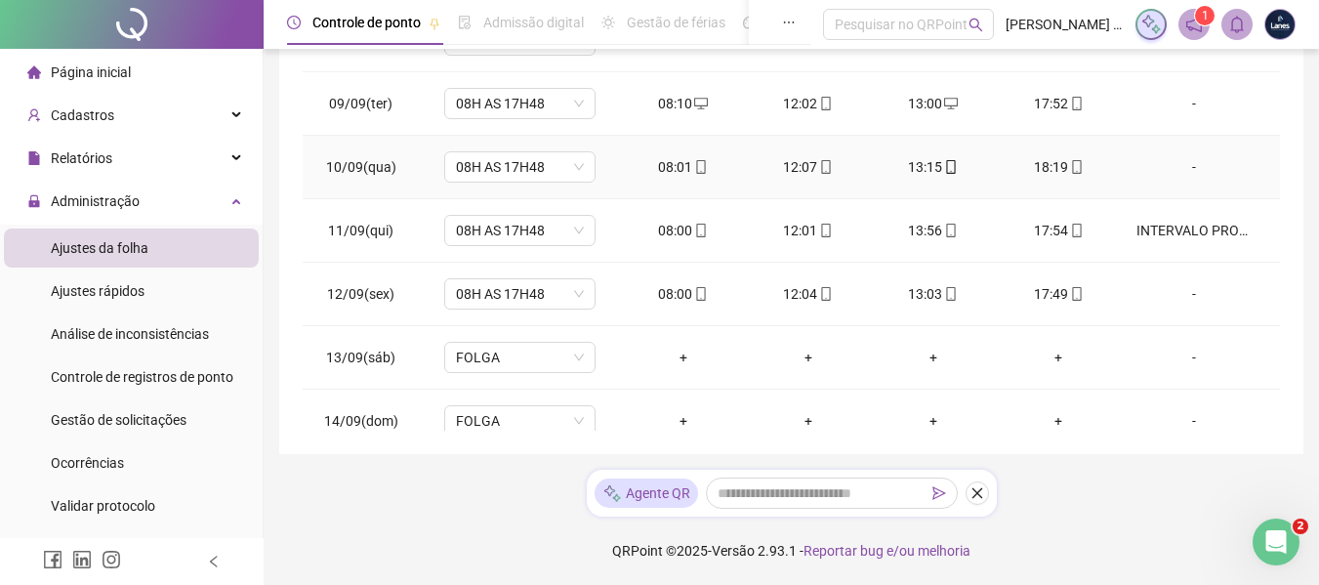
scroll to position [488, 0]
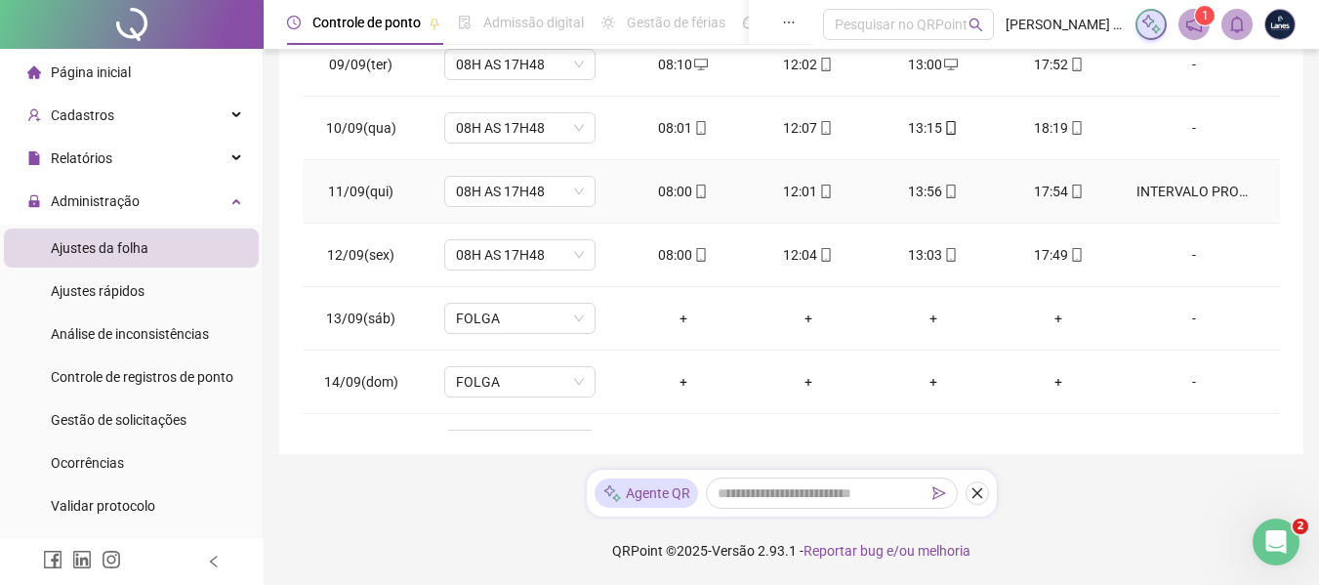
click at [1189, 190] on div "INTERVALO PROLONGADO - QUESTÕES COM A FILHA - [PERSON_NAME]" at bounding box center [1194, 191] width 115 height 21
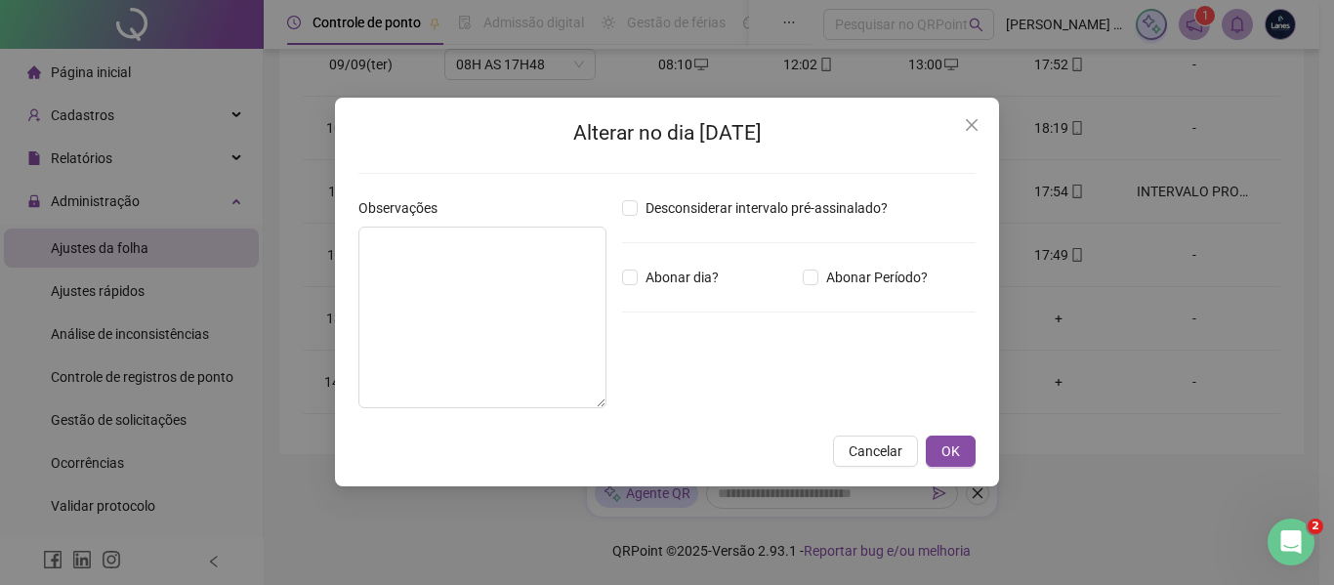
type textarea "**********"
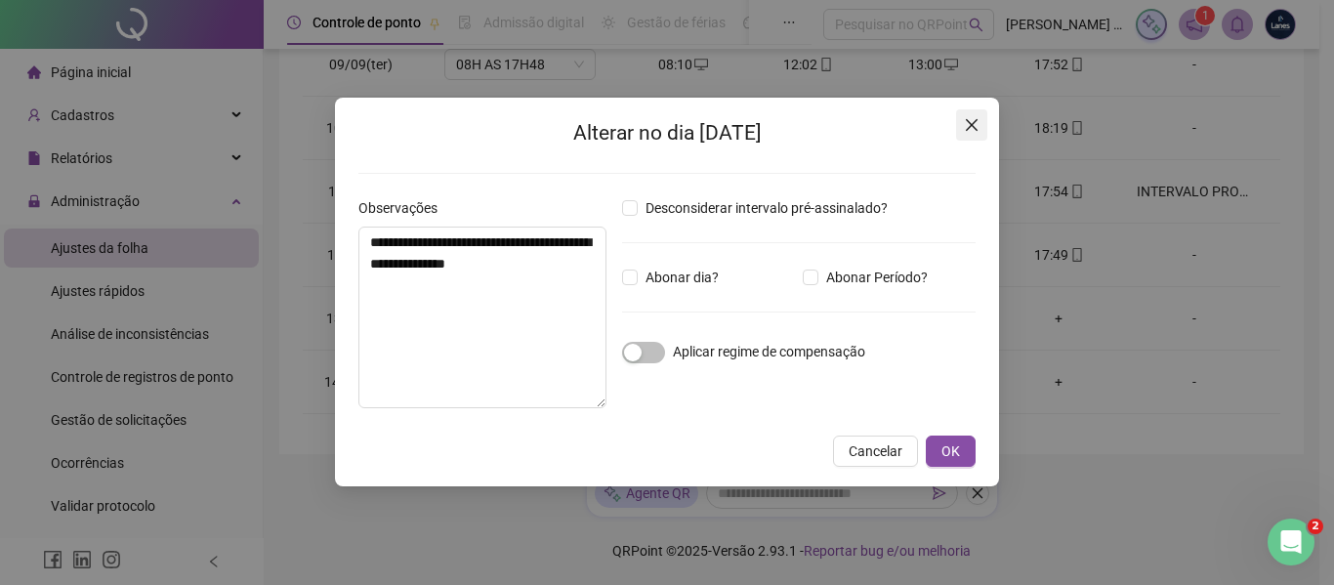
click at [976, 122] on icon "close" at bounding box center [972, 125] width 12 height 12
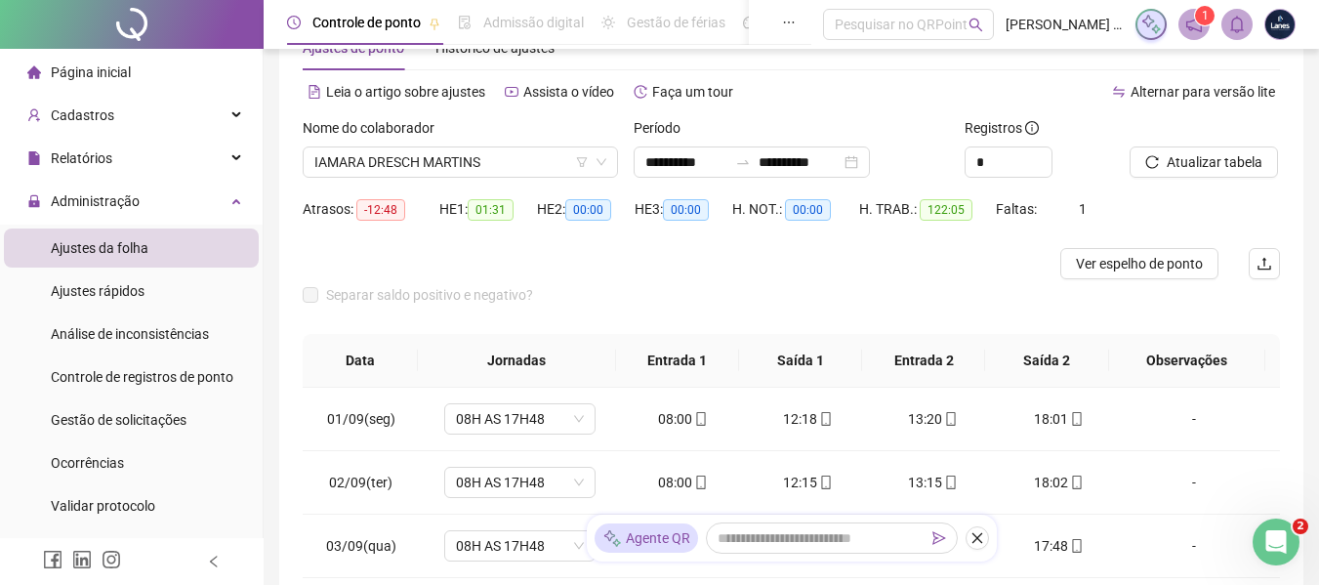
scroll to position [0, 0]
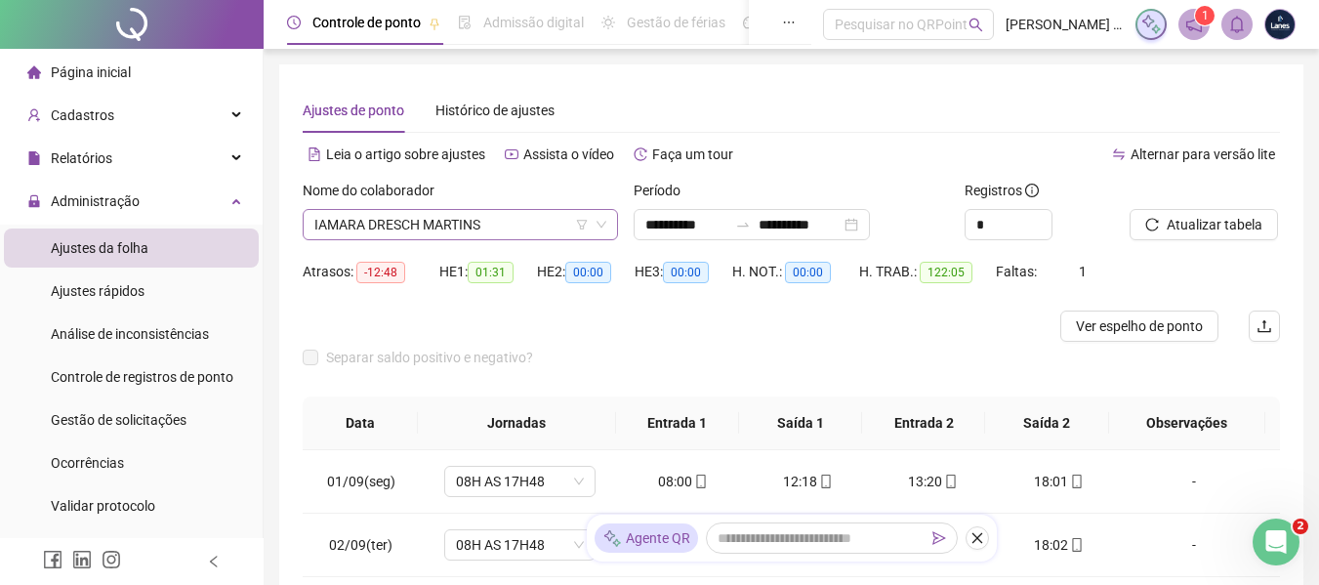
click at [536, 226] on span "IAMARA DRESCH MARTINS" at bounding box center [460, 224] width 292 height 29
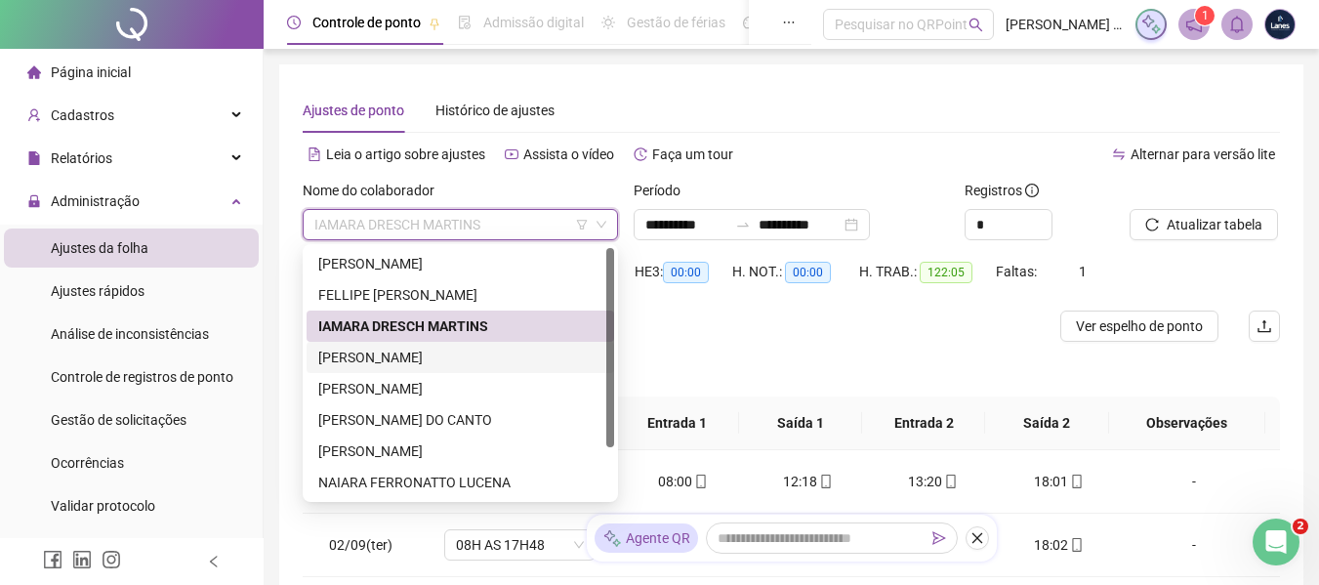
click at [443, 355] on div "[PERSON_NAME]" at bounding box center [460, 357] width 284 height 21
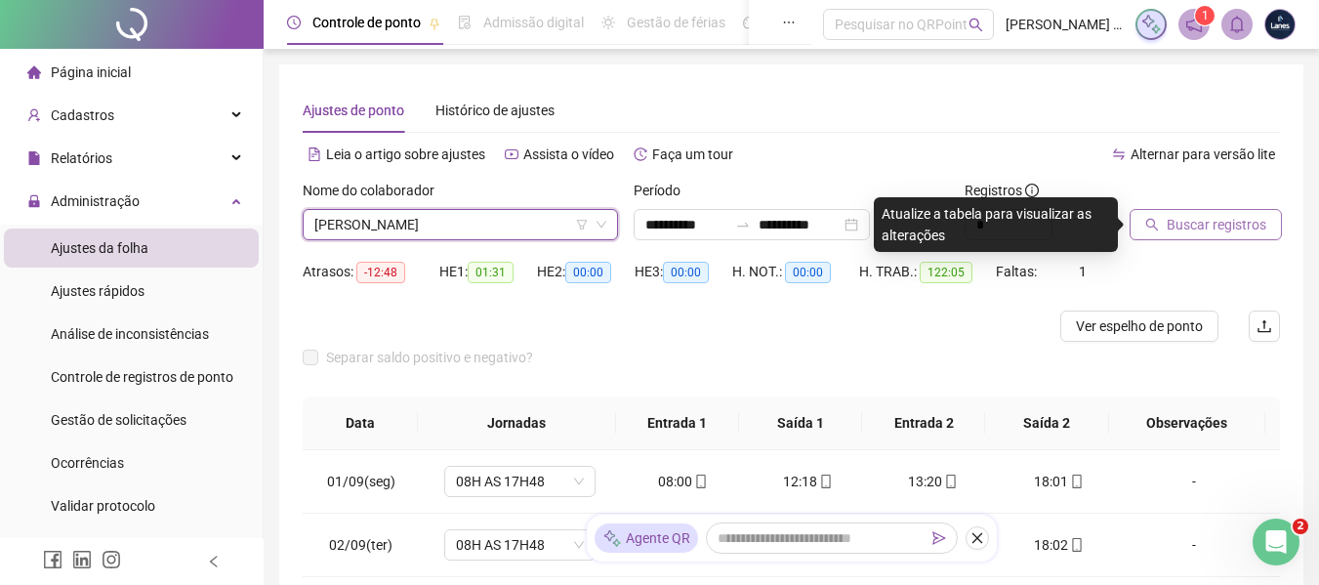
click at [1244, 232] on span "Buscar registros" at bounding box center [1217, 224] width 100 height 21
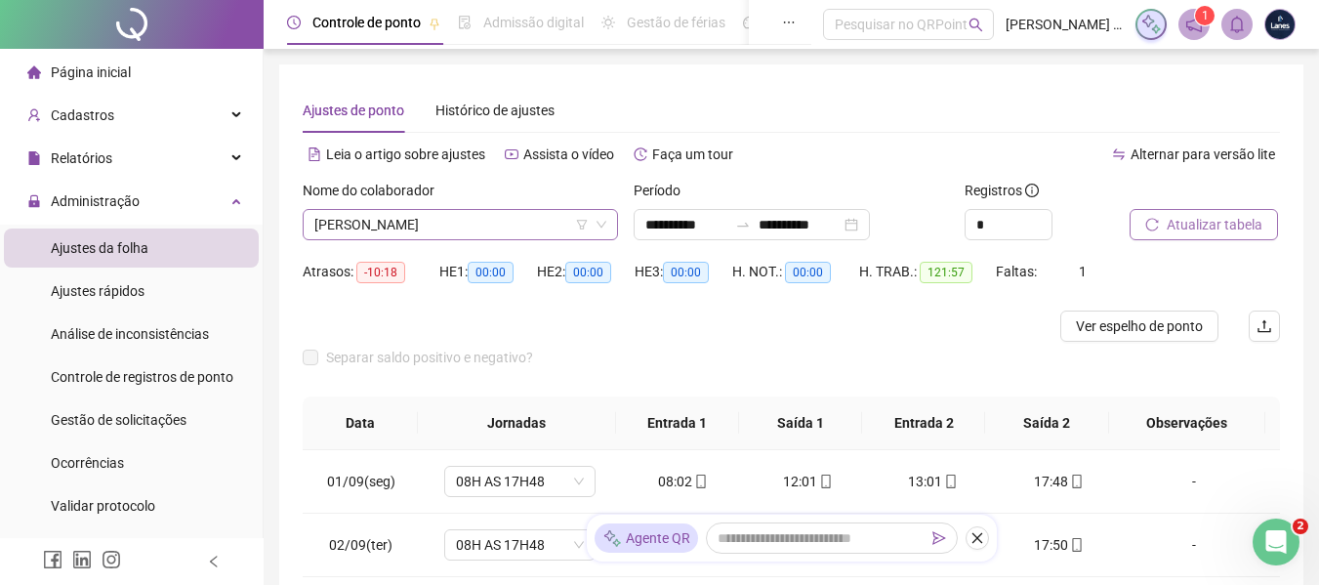
click at [461, 219] on span "[PERSON_NAME]" at bounding box center [460, 224] width 292 height 29
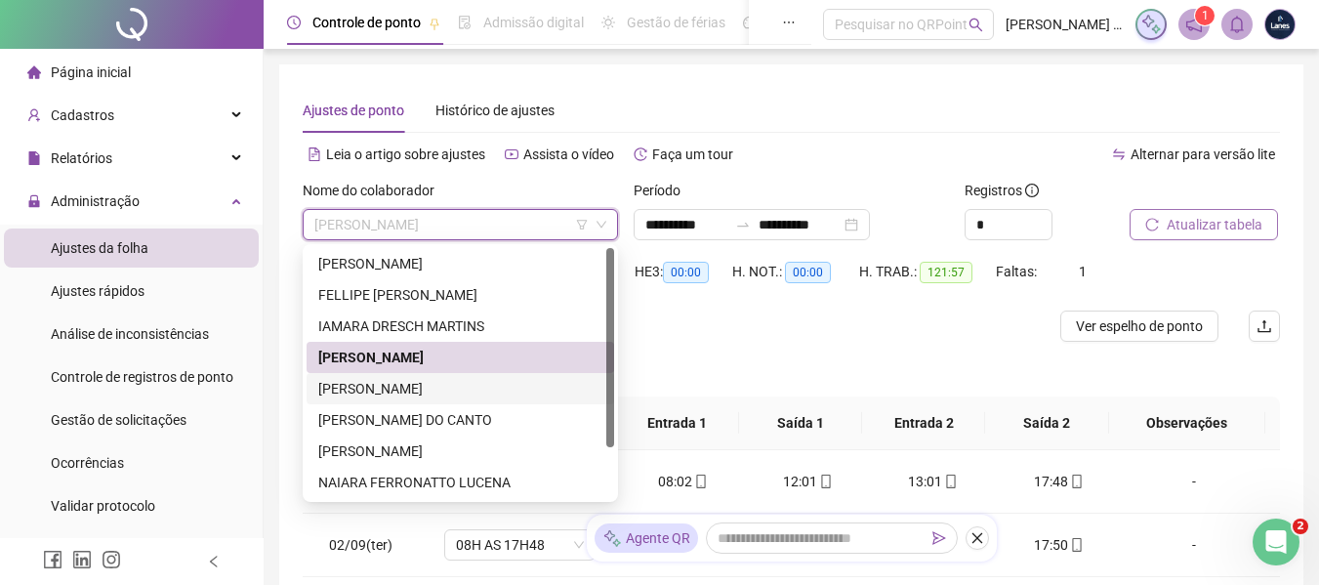
click at [396, 383] on div "[PERSON_NAME]" at bounding box center [460, 388] width 284 height 21
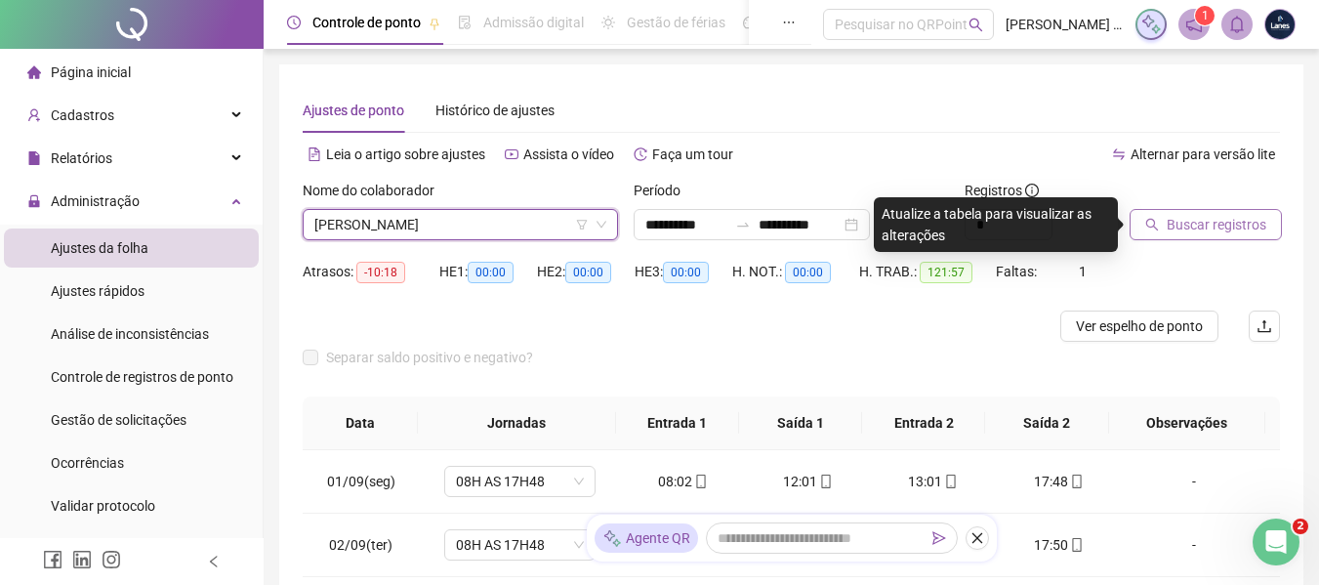
click at [1235, 216] on span "Buscar registros" at bounding box center [1217, 224] width 100 height 21
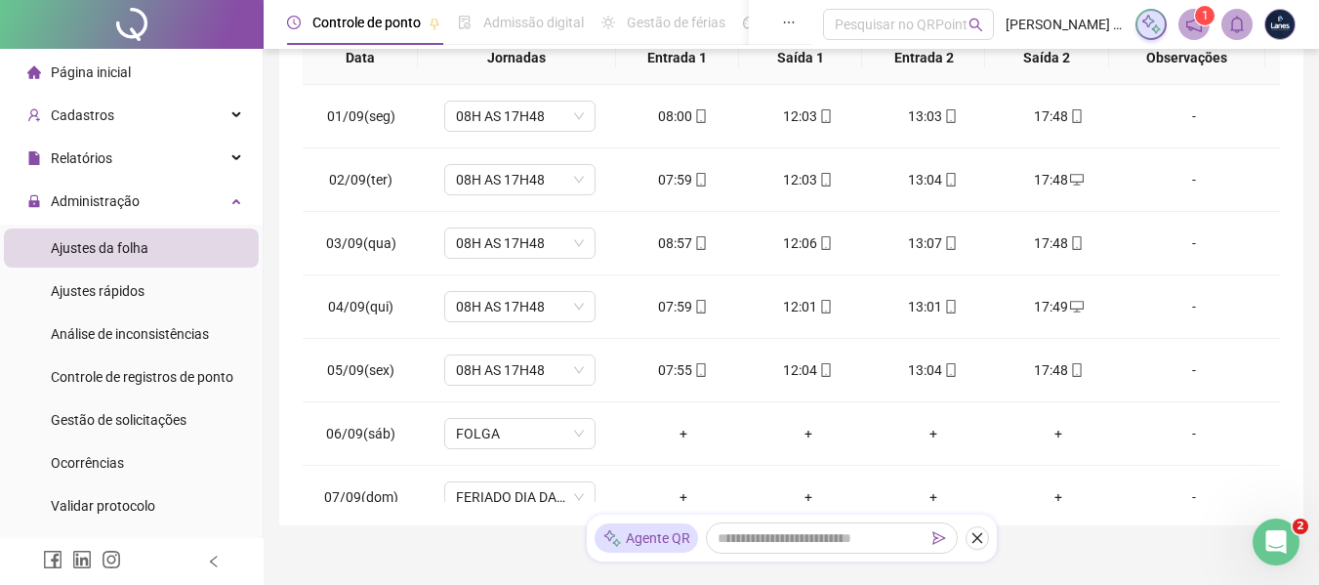
scroll to position [144, 0]
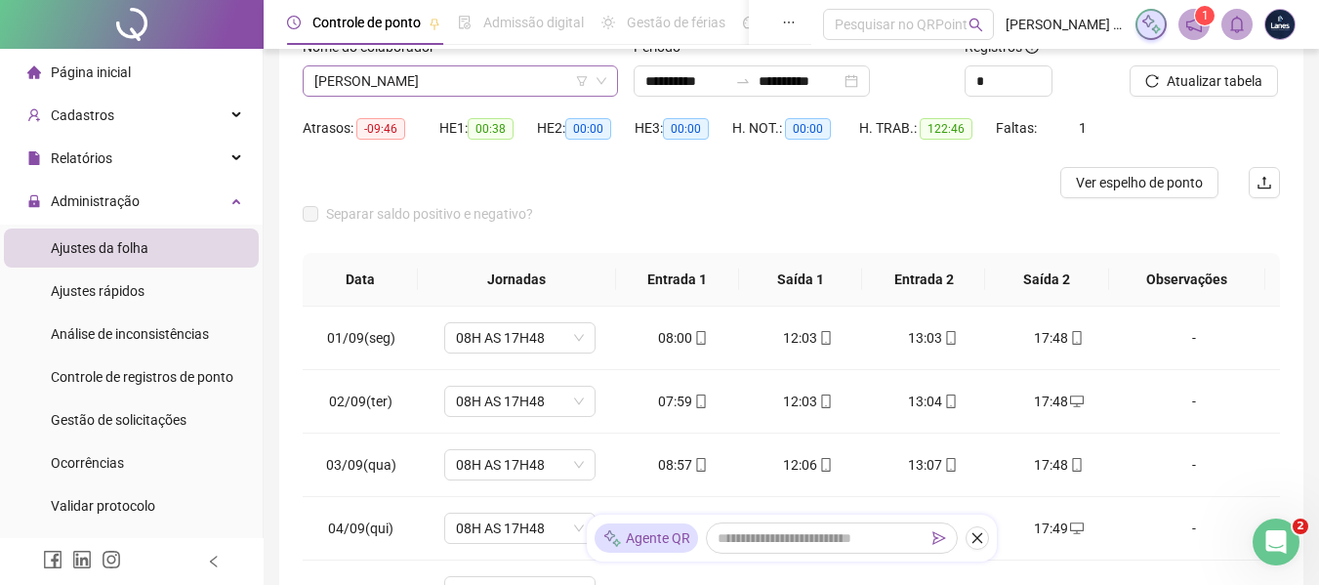
click at [433, 84] on span "[PERSON_NAME]" at bounding box center [460, 80] width 292 height 29
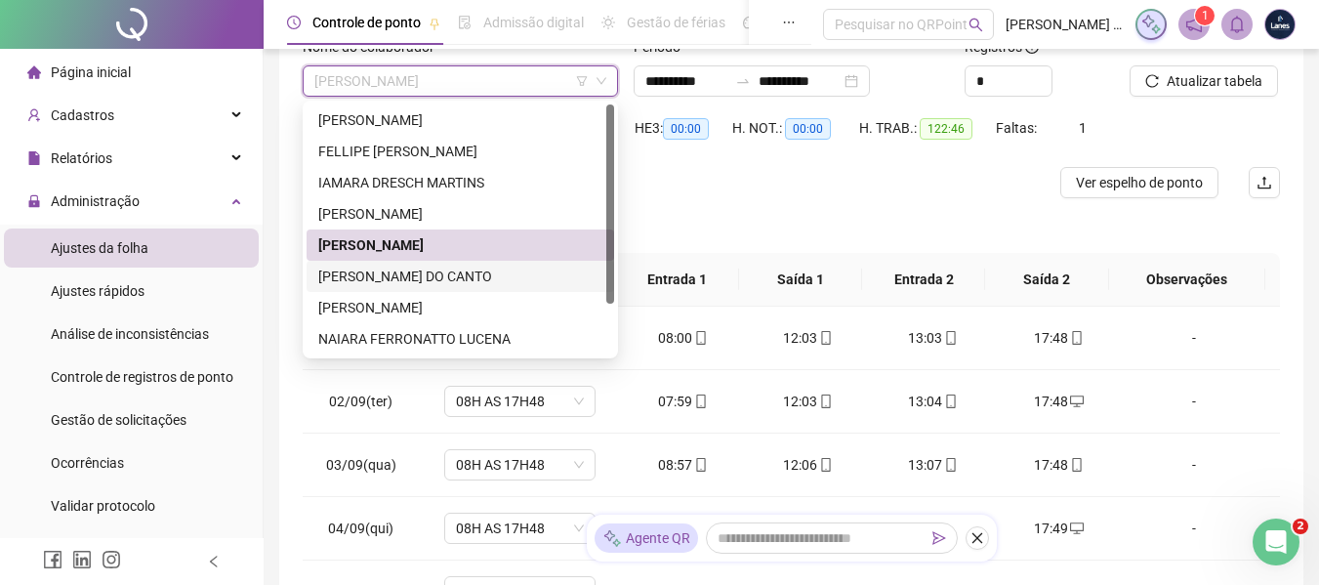
click at [375, 265] on div "[PERSON_NAME] DO CANTO" at bounding box center [461, 276] width 308 height 31
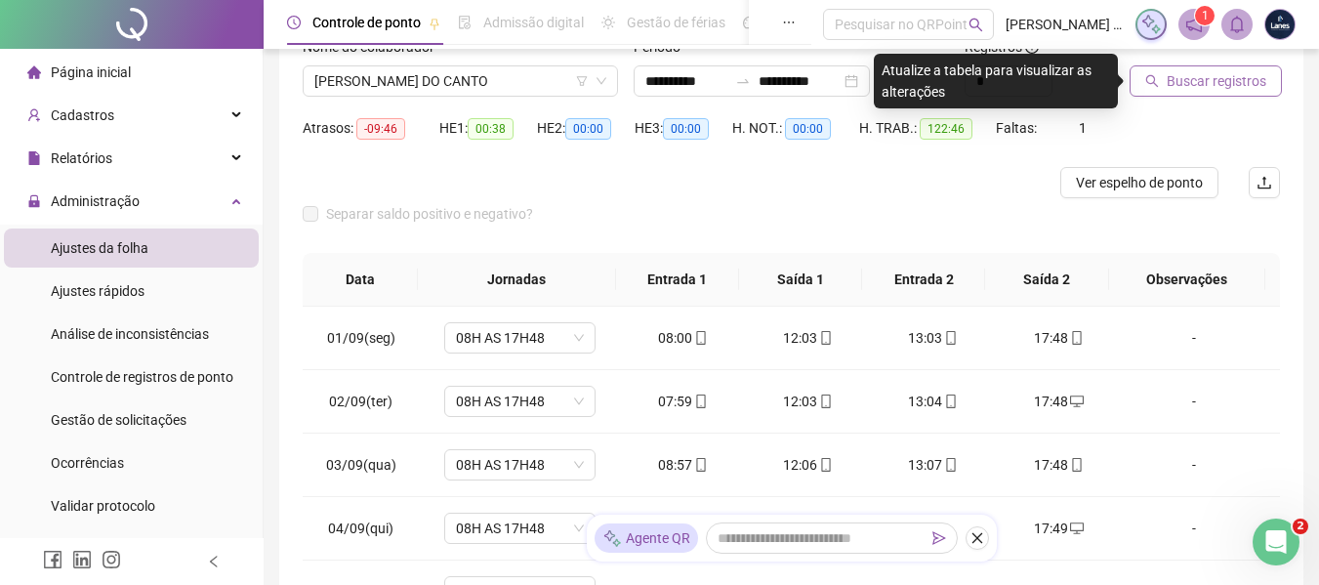
click at [1219, 67] on button "Buscar registros" at bounding box center [1206, 80] width 152 height 31
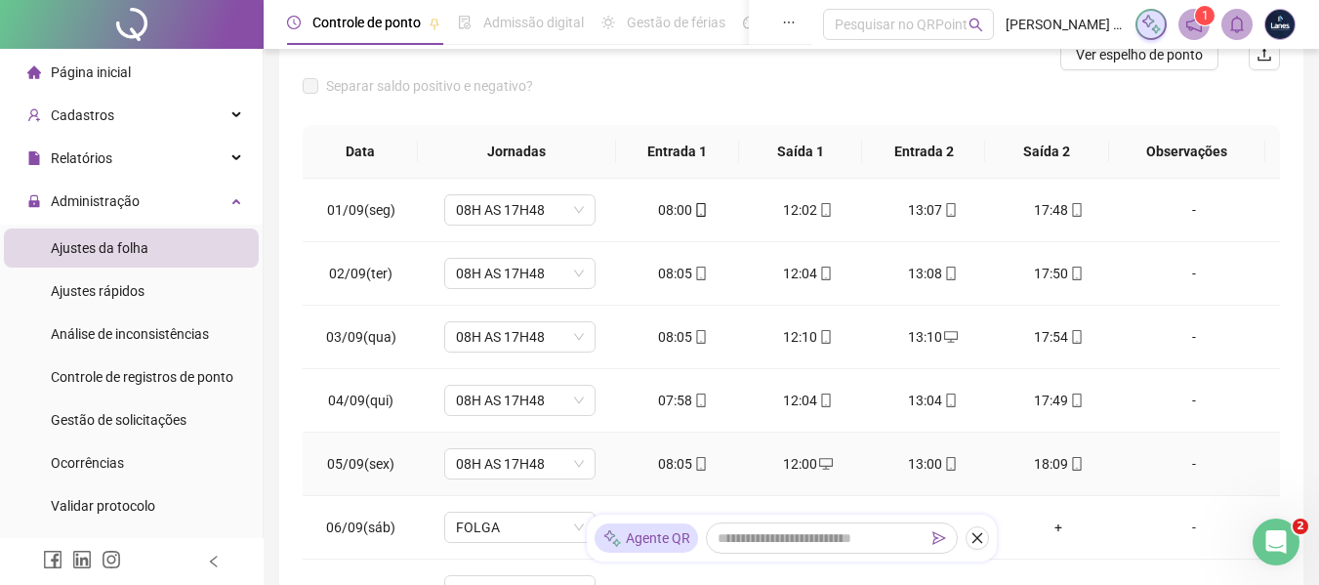
scroll to position [0, 0]
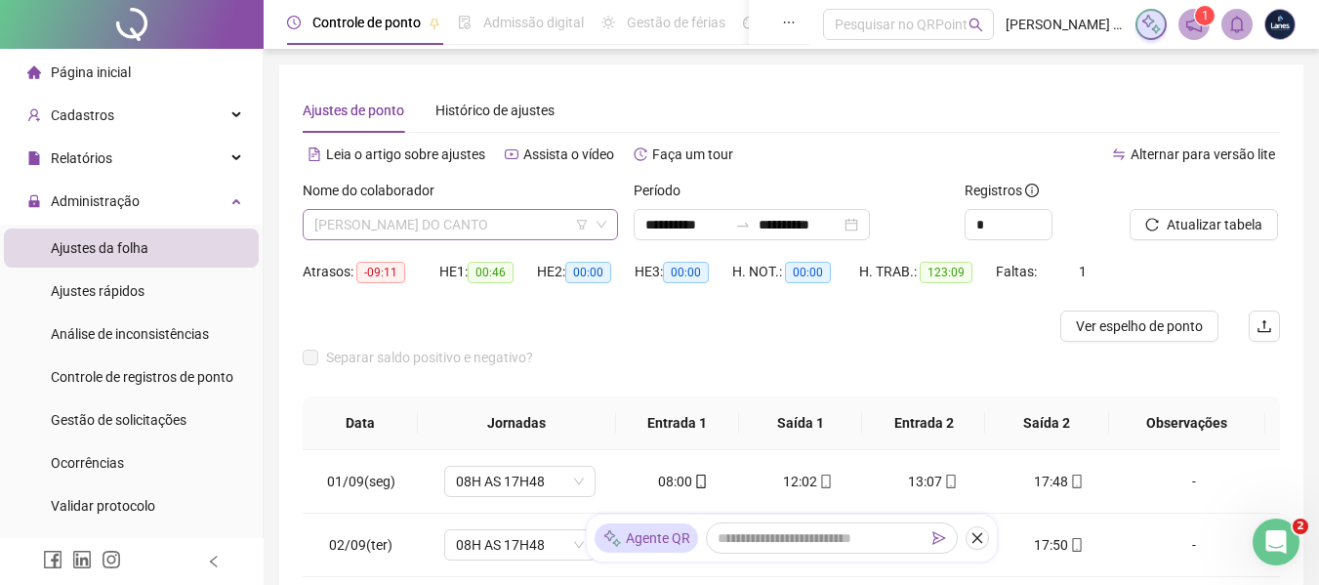
click at [508, 233] on span "[PERSON_NAME] DO CANTO" at bounding box center [460, 224] width 292 height 29
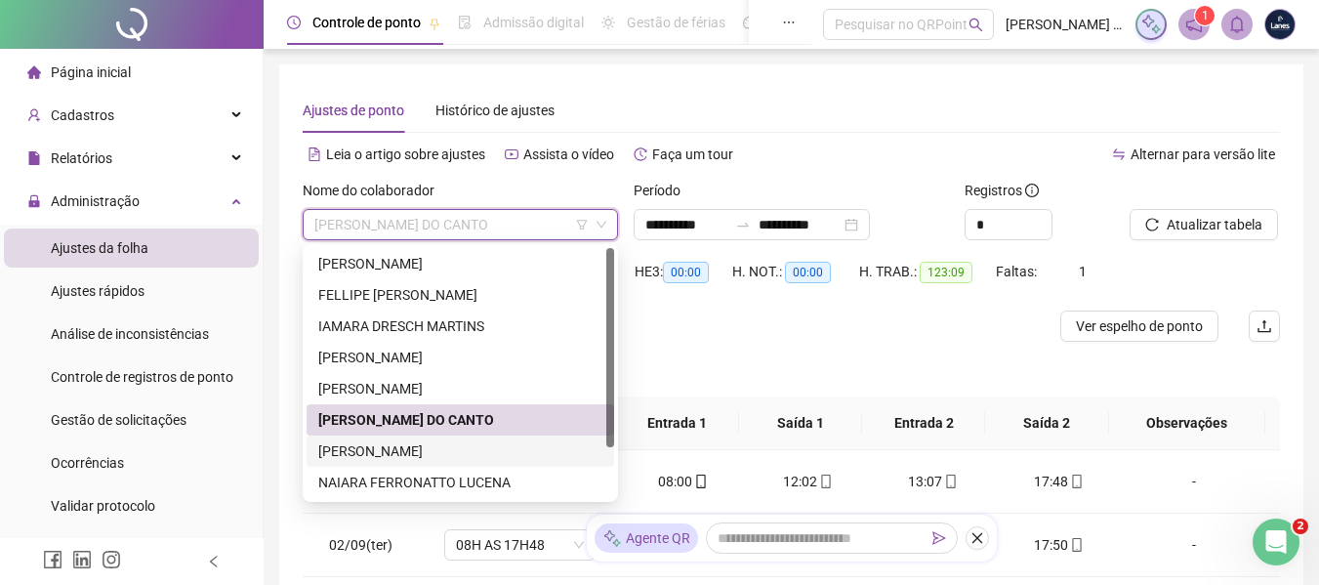
click at [348, 448] on div "[PERSON_NAME]" at bounding box center [460, 450] width 284 height 21
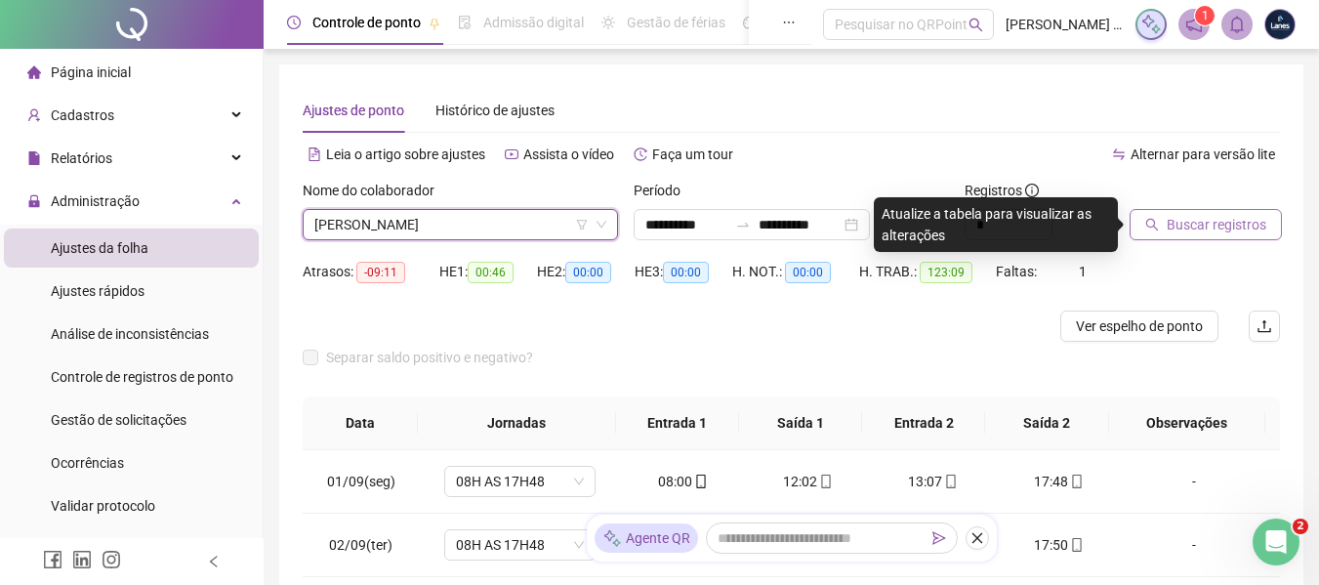
click at [1264, 237] on button "Buscar registros" at bounding box center [1206, 224] width 152 height 31
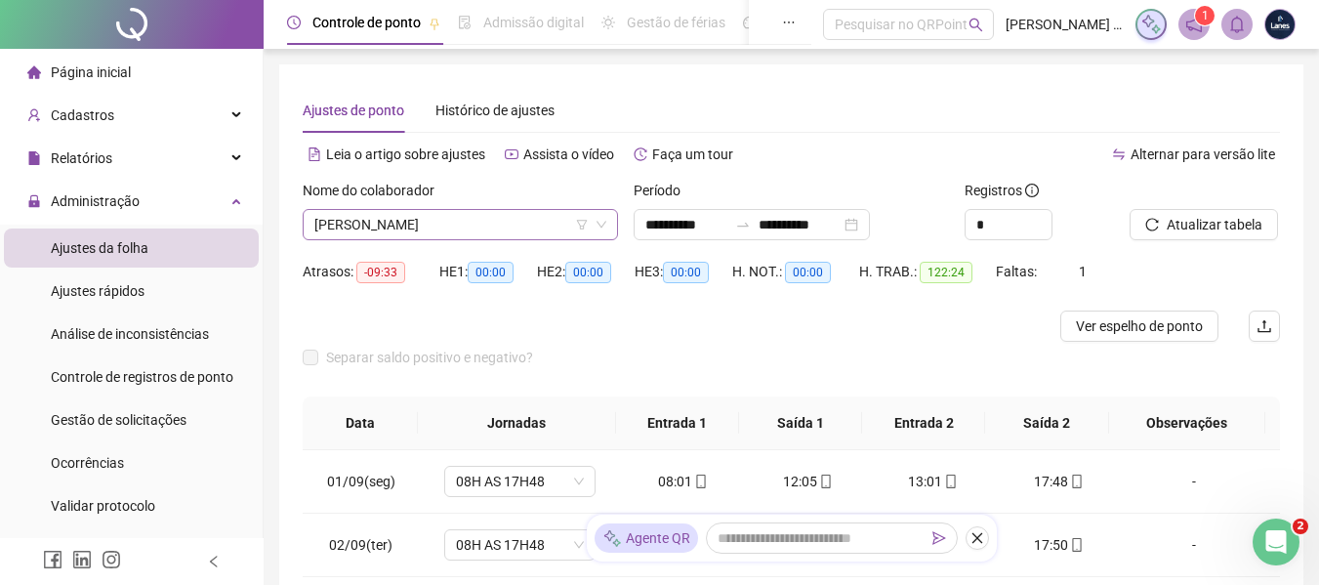
click at [471, 229] on span "[PERSON_NAME]" at bounding box center [460, 224] width 292 height 29
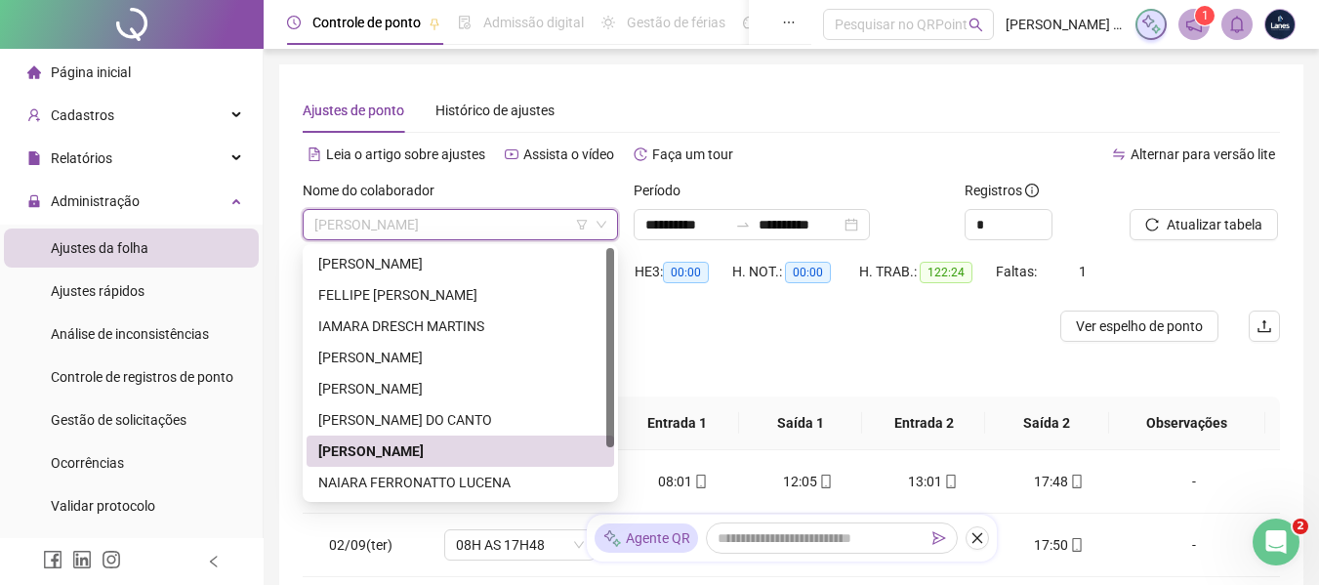
scroll to position [63, 0]
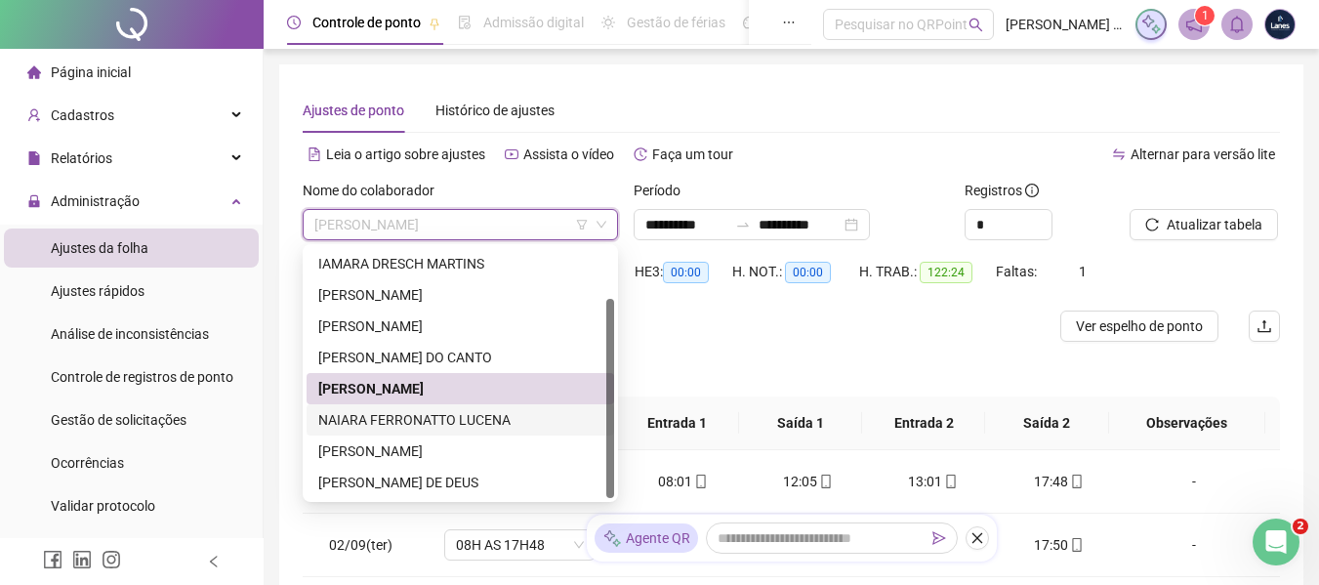
click at [427, 424] on div "NAIARA FERRONATTO LUCENA" at bounding box center [460, 419] width 284 height 21
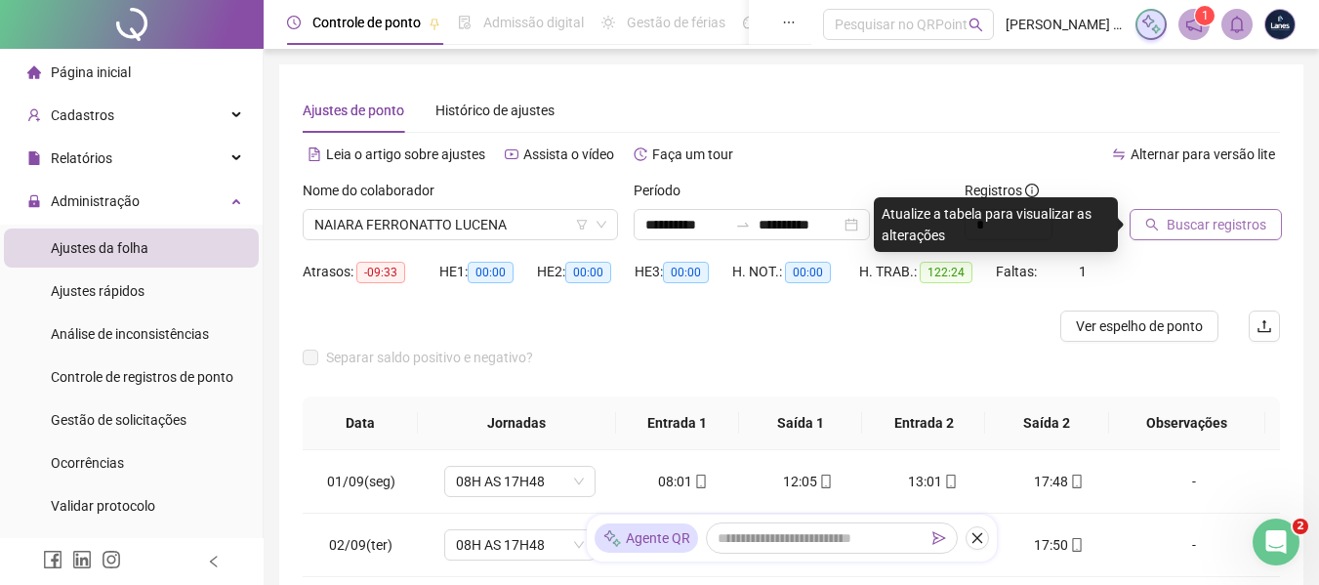
click at [1187, 217] on span "Buscar registros" at bounding box center [1217, 224] width 100 height 21
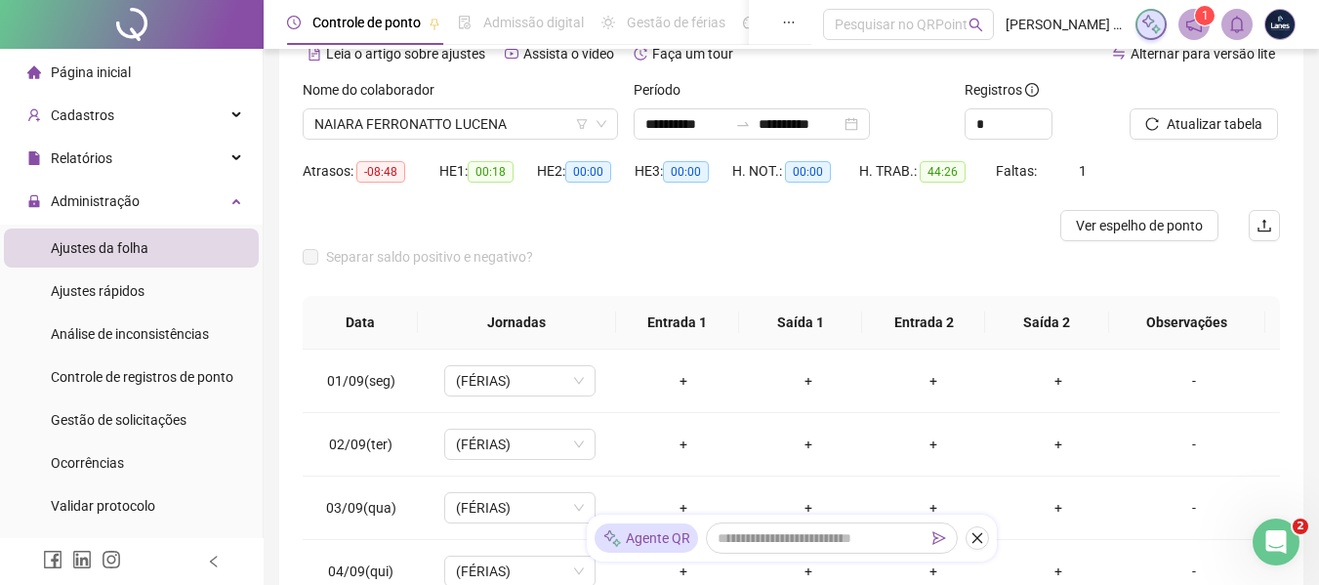
scroll to position [46, 0]
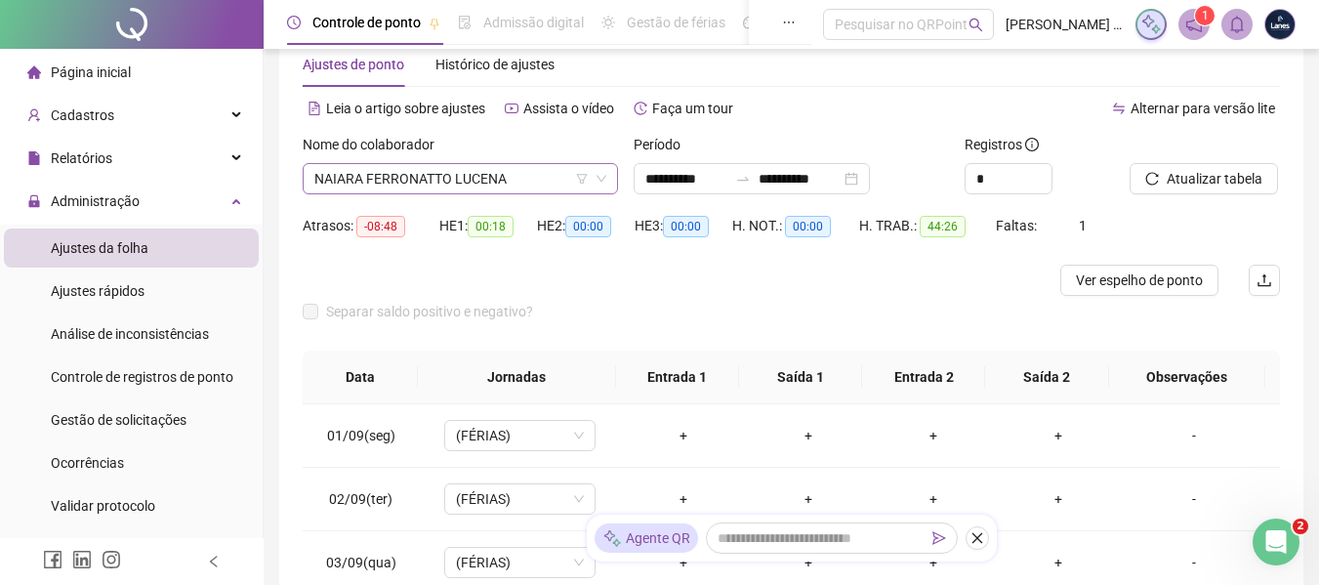
click at [563, 177] on span "NAIARA FERRONATTO LUCENA" at bounding box center [460, 178] width 292 height 29
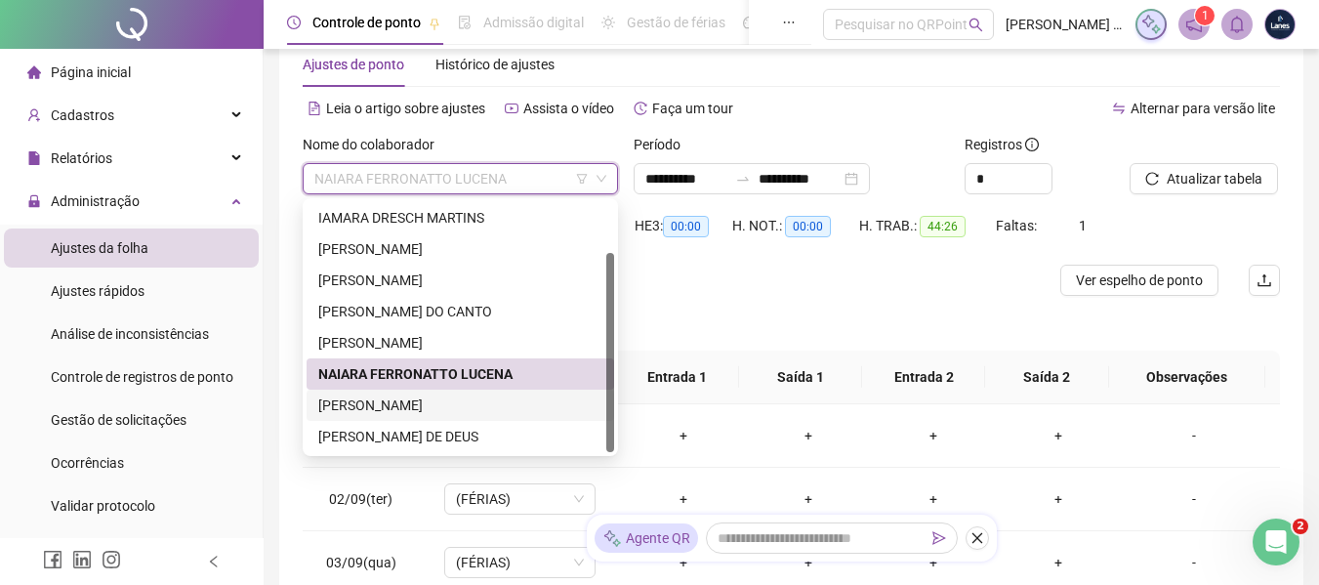
click at [360, 412] on div "[PERSON_NAME]" at bounding box center [460, 405] width 284 height 21
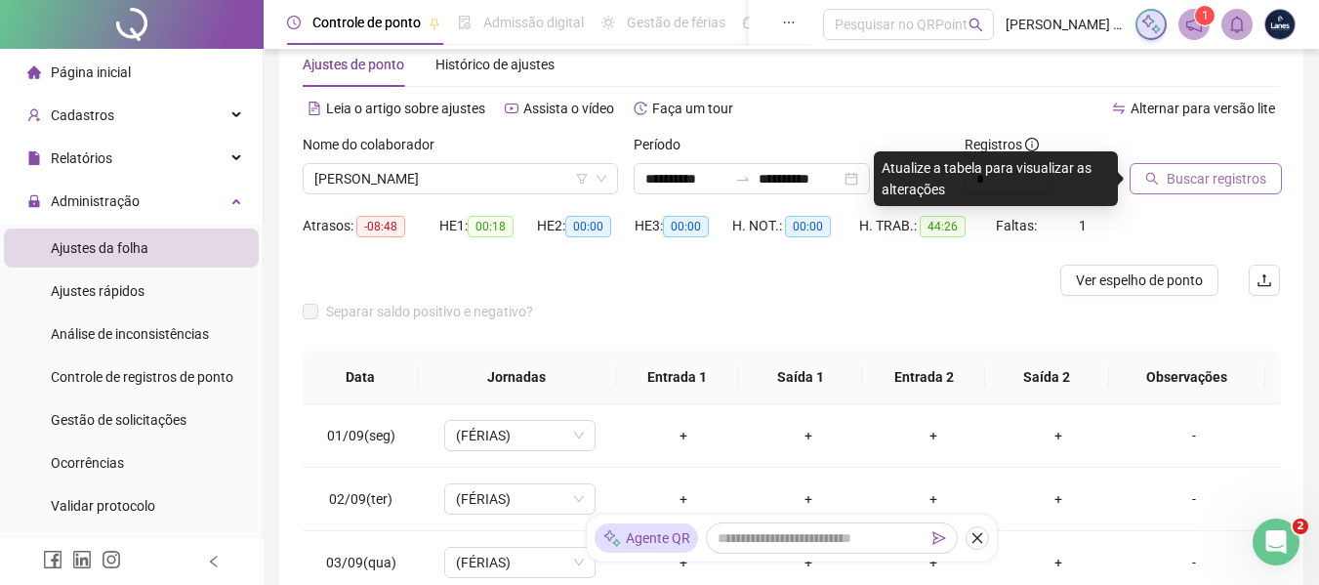
click at [1214, 170] on span "Buscar registros" at bounding box center [1217, 178] width 100 height 21
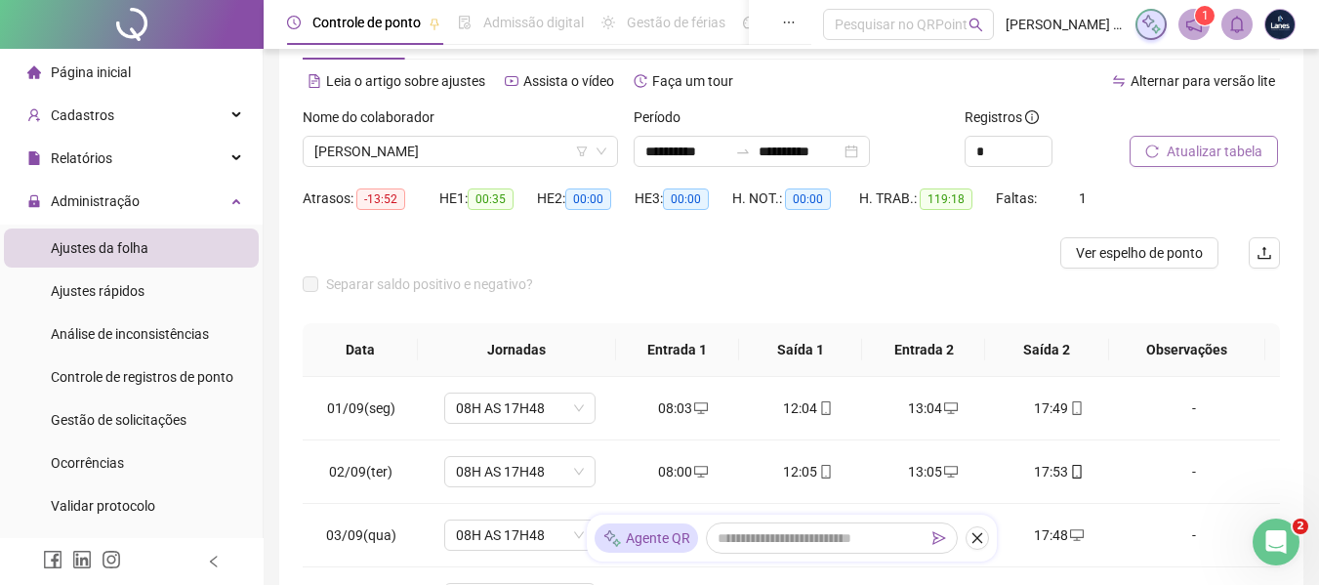
scroll to position [0, 0]
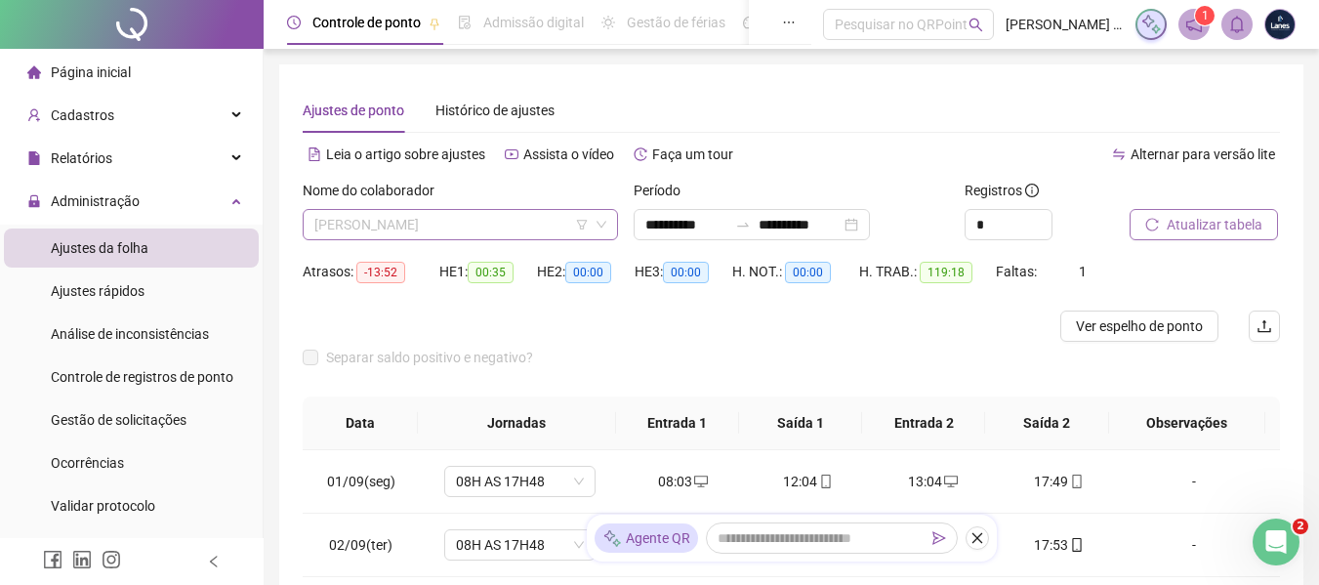
click at [393, 211] on span "[PERSON_NAME]" at bounding box center [460, 224] width 292 height 29
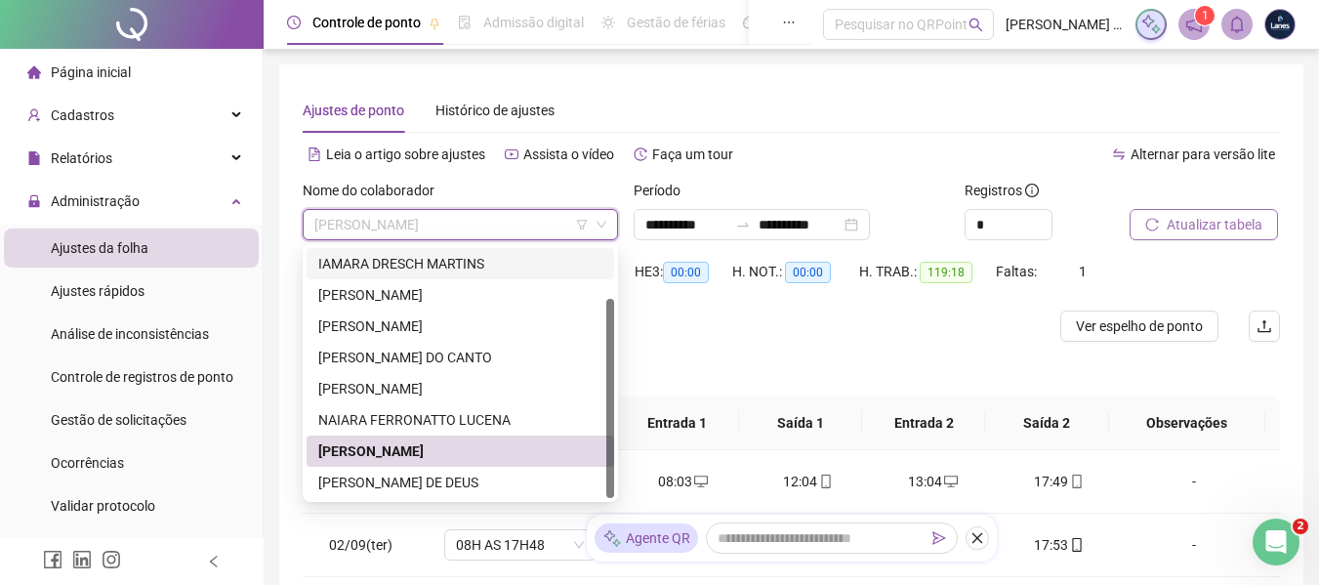
scroll to position [98, 0]
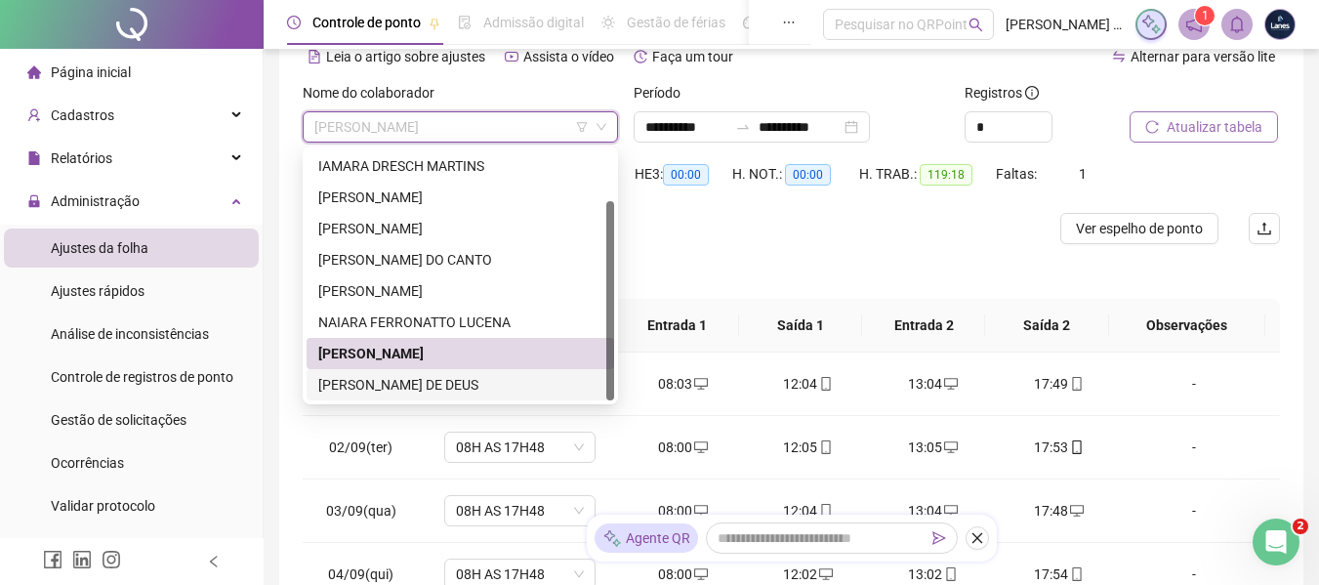
click at [381, 378] on div "[PERSON_NAME] DE DEUS" at bounding box center [460, 384] width 284 height 21
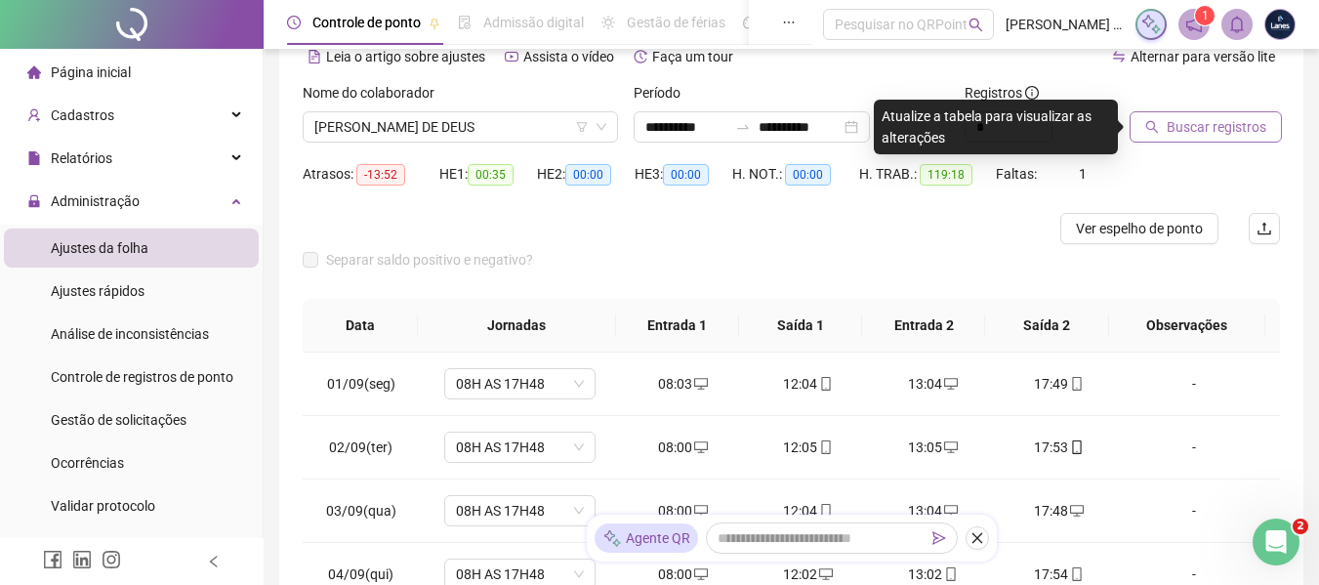
click at [1245, 133] on span "Buscar registros" at bounding box center [1217, 126] width 100 height 21
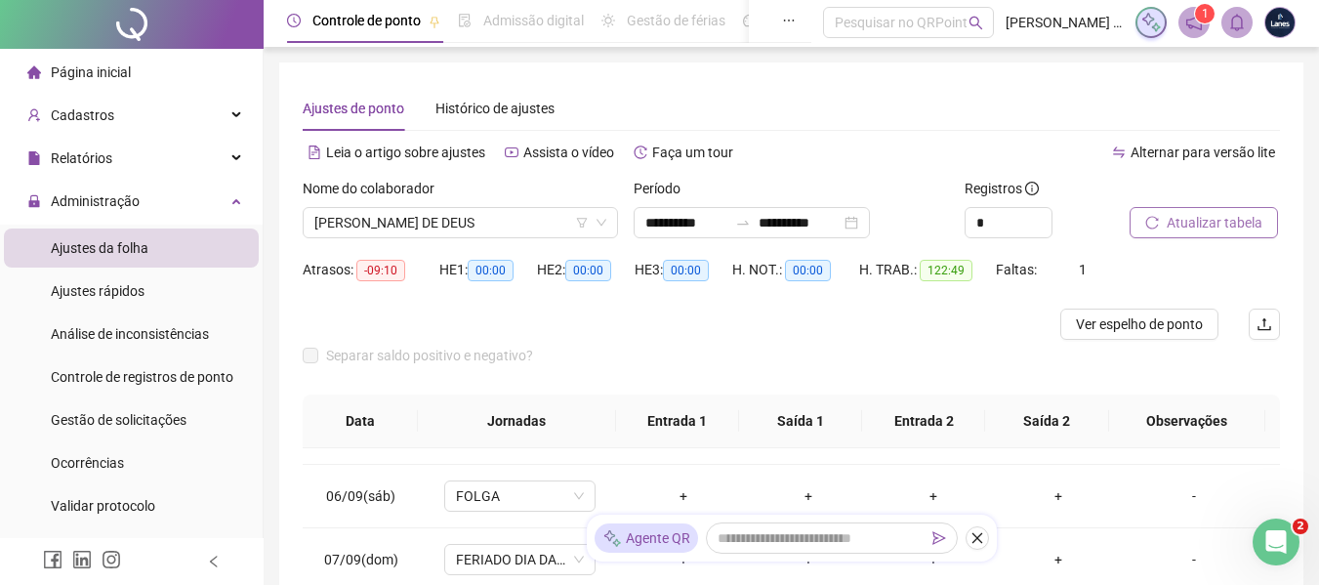
scroll to position [0, 0]
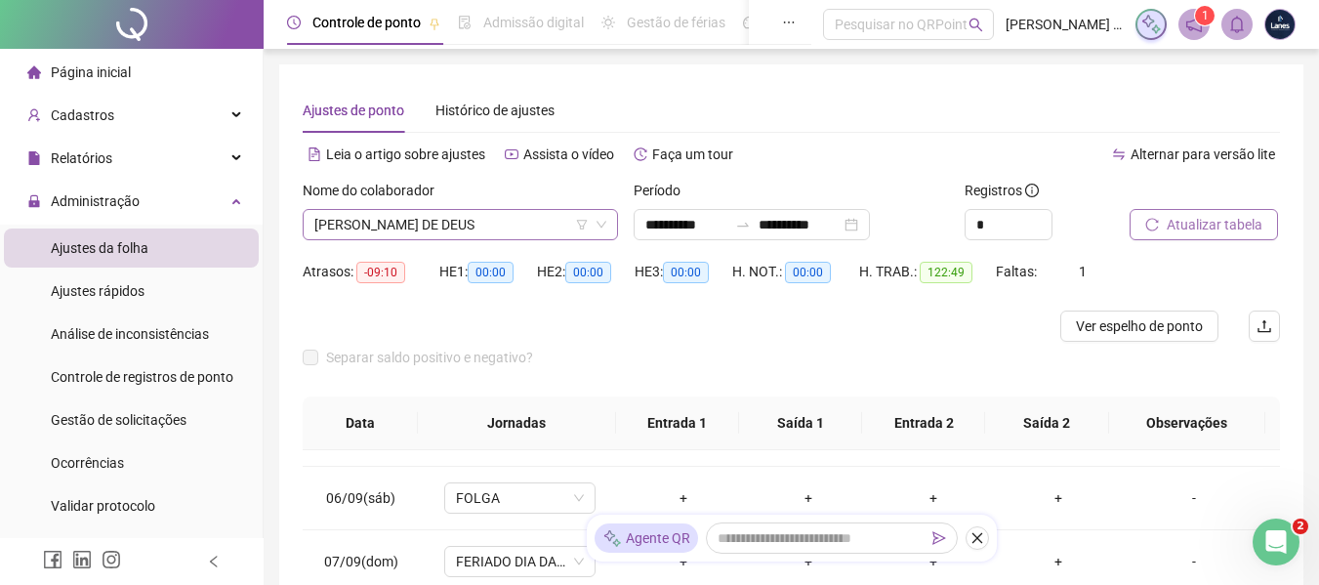
click at [446, 219] on span "[PERSON_NAME] DE DEUS" at bounding box center [460, 224] width 292 height 29
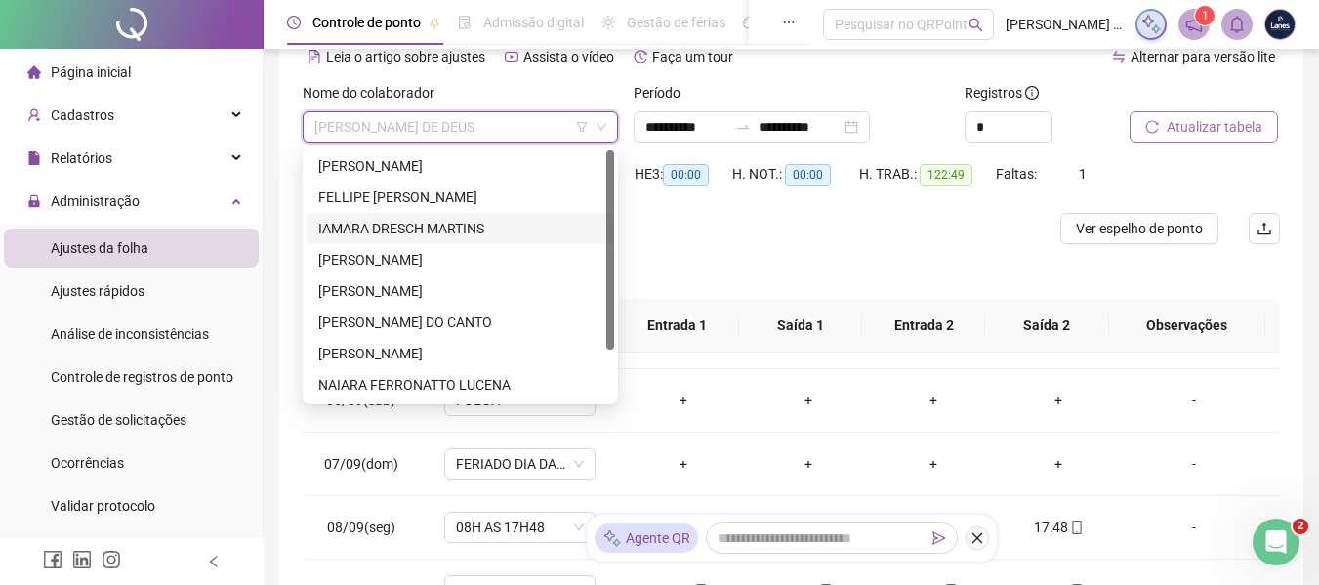
click at [394, 220] on div "IAMARA DRESCH MARTINS" at bounding box center [460, 228] width 284 height 21
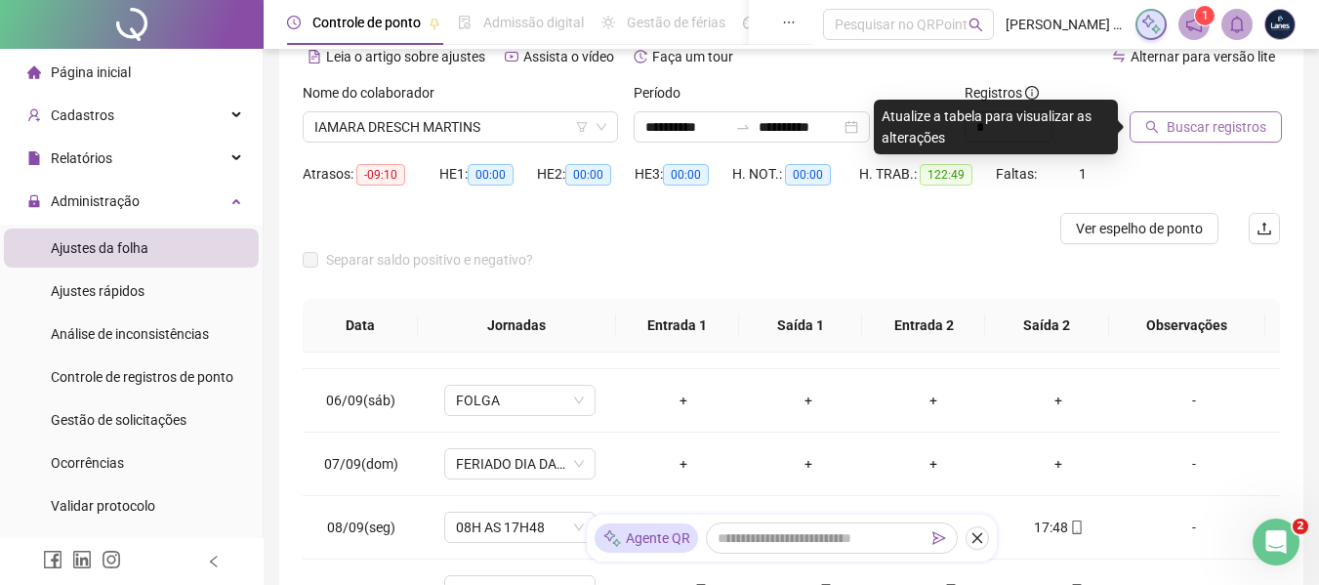
click at [1228, 116] on span "Buscar registros" at bounding box center [1217, 126] width 100 height 21
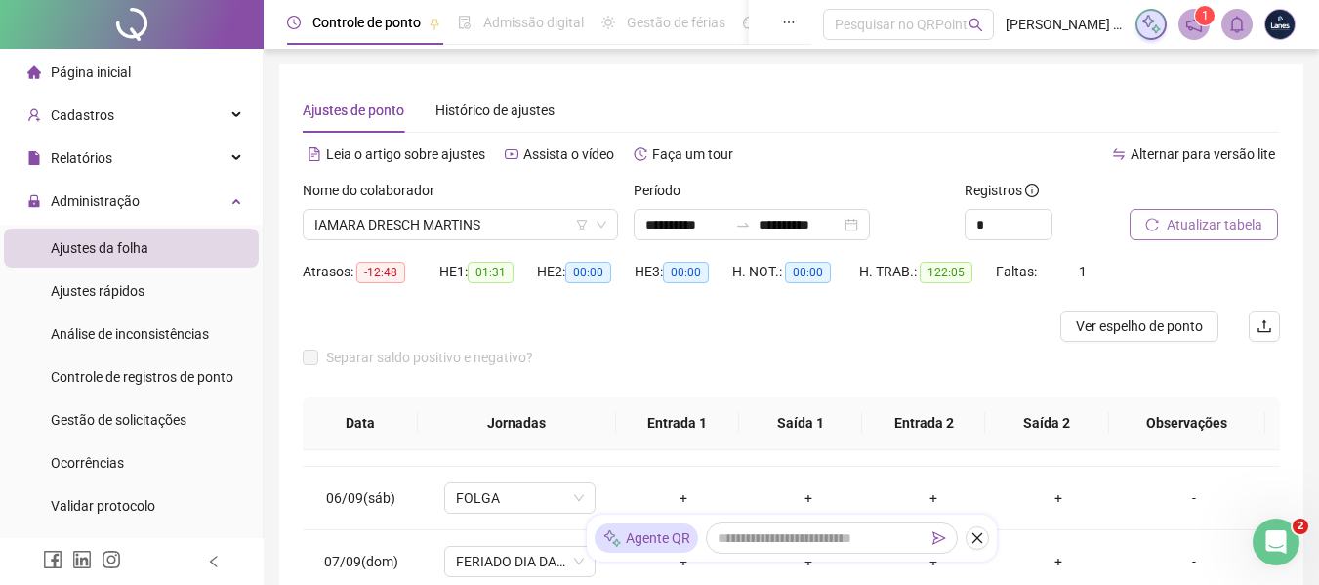
click at [716, 242] on div "**********" at bounding box center [791, 218] width 331 height 76
click at [721, 224] on input "**********" at bounding box center [687, 224] width 82 height 21
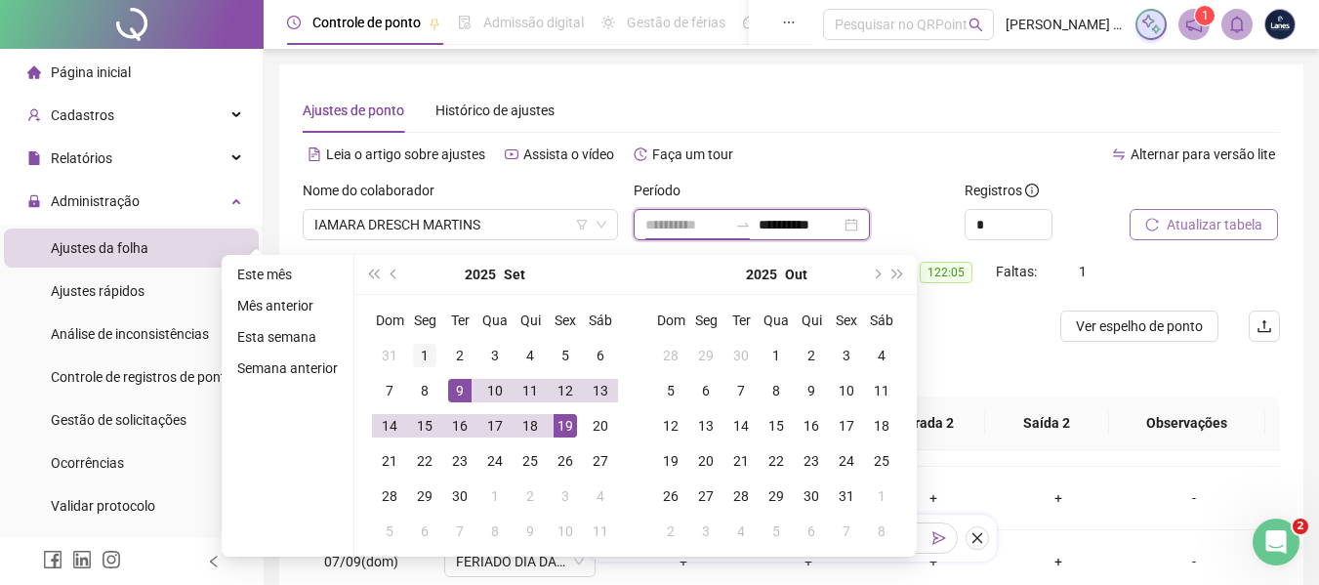
type input "**********"
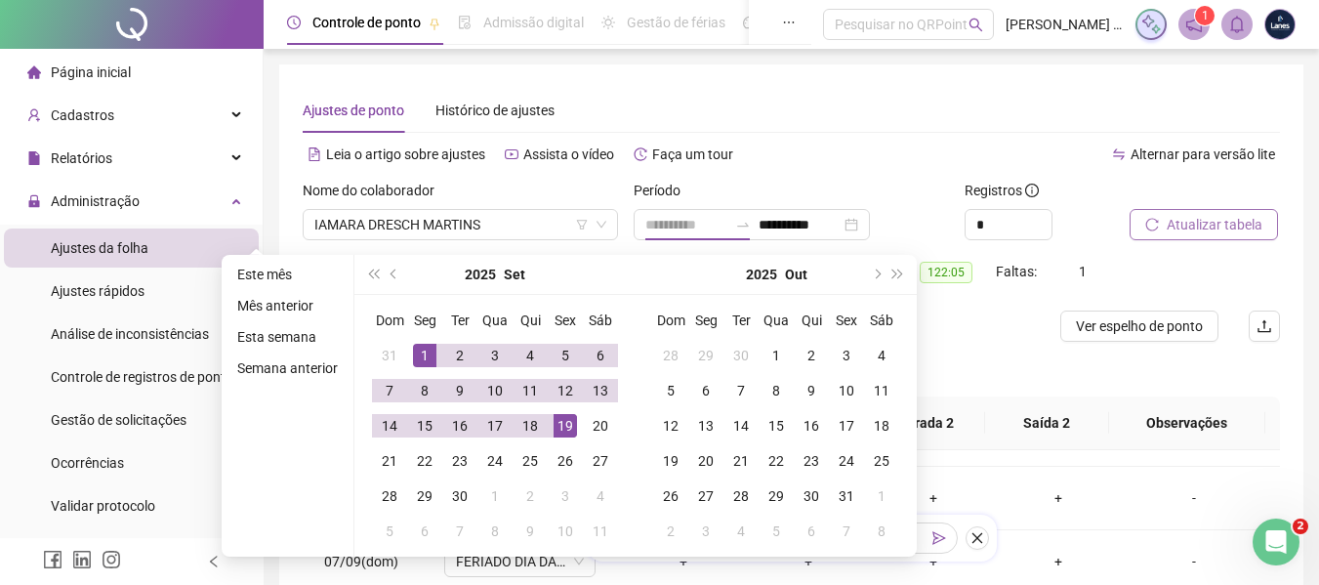
click at [416, 354] on div "1" at bounding box center [424, 355] width 23 height 23
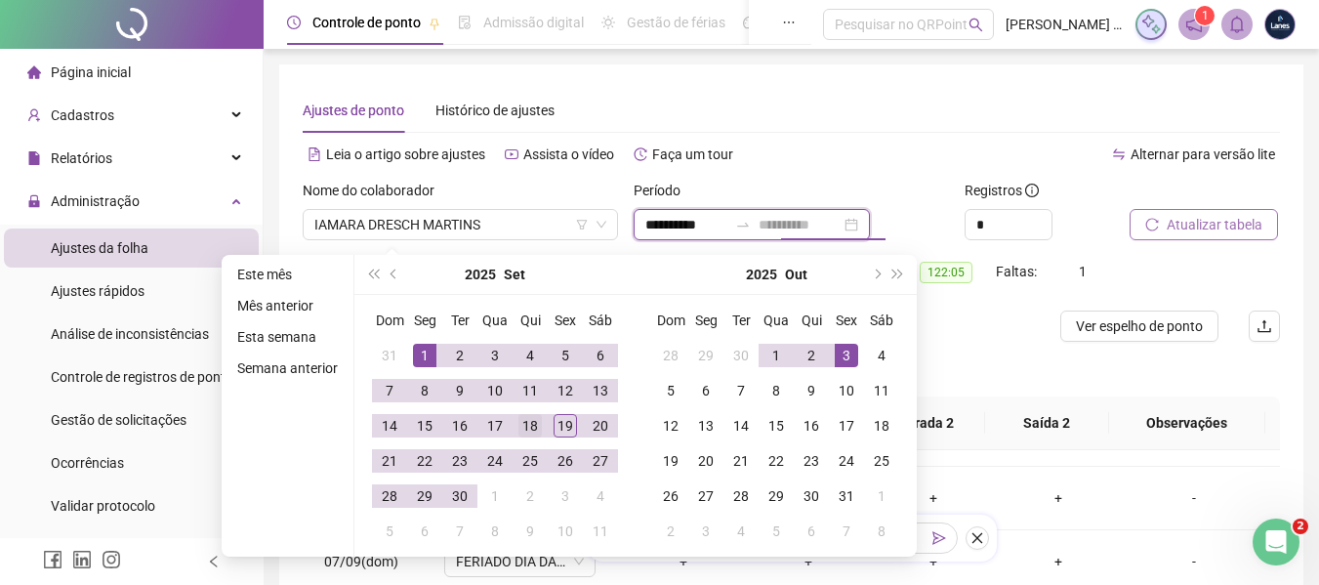
type input "**********"
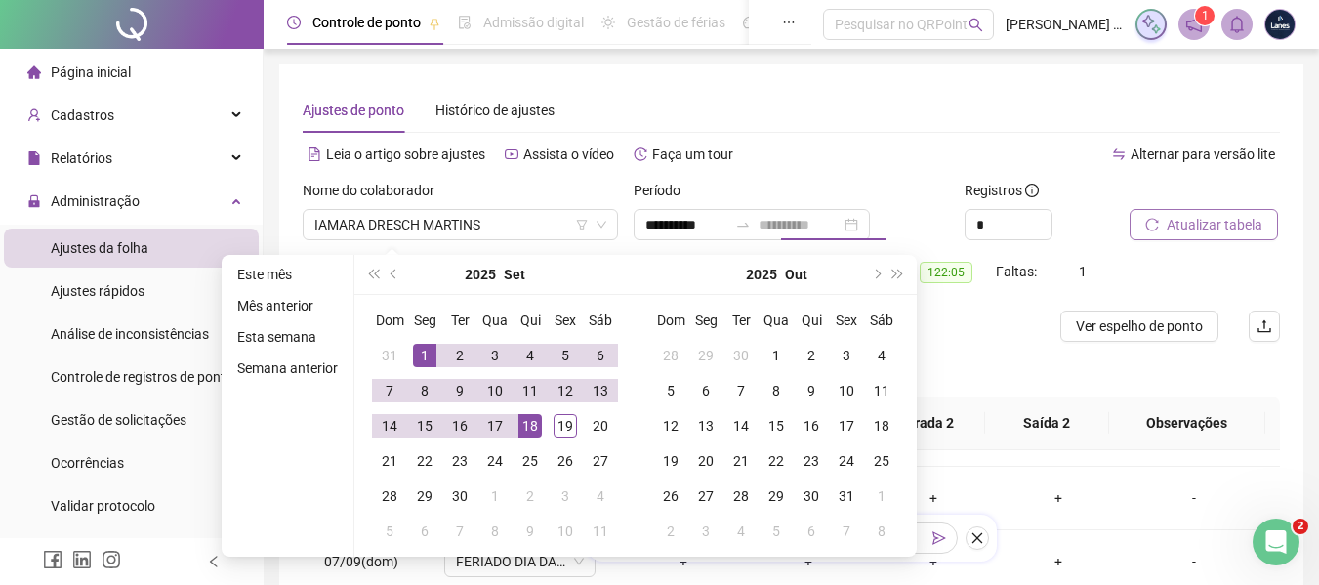
click at [521, 425] on div "18" at bounding box center [530, 425] width 23 height 23
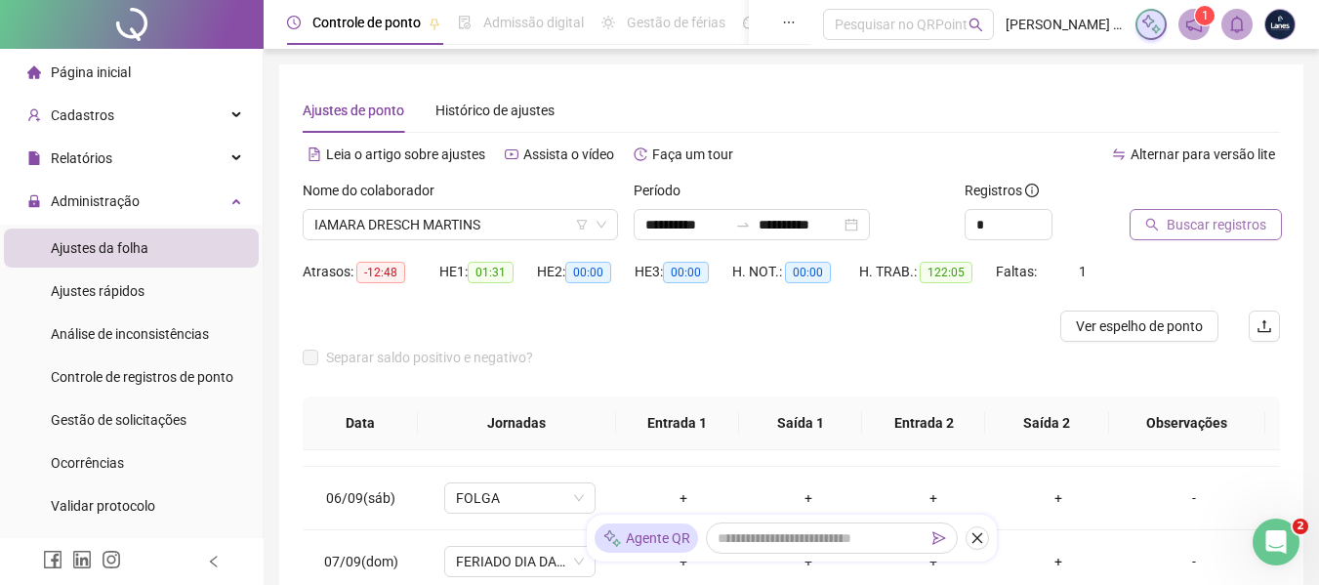
click at [1244, 229] on span "Buscar registros" at bounding box center [1217, 224] width 100 height 21
click at [92, 26] on div at bounding box center [132, 24] width 264 height 49
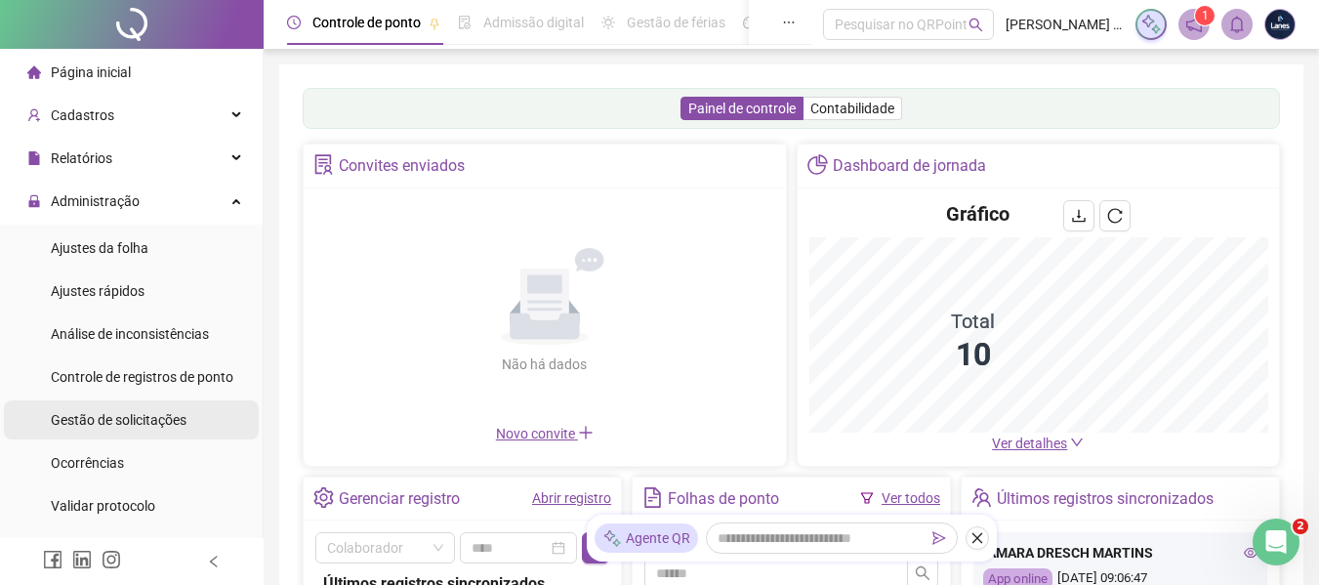
click at [104, 420] on span "Gestão de solicitações" at bounding box center [119, 420] width 136 height 16
